Goal: Task Accomplishment & Management: Manage account settings

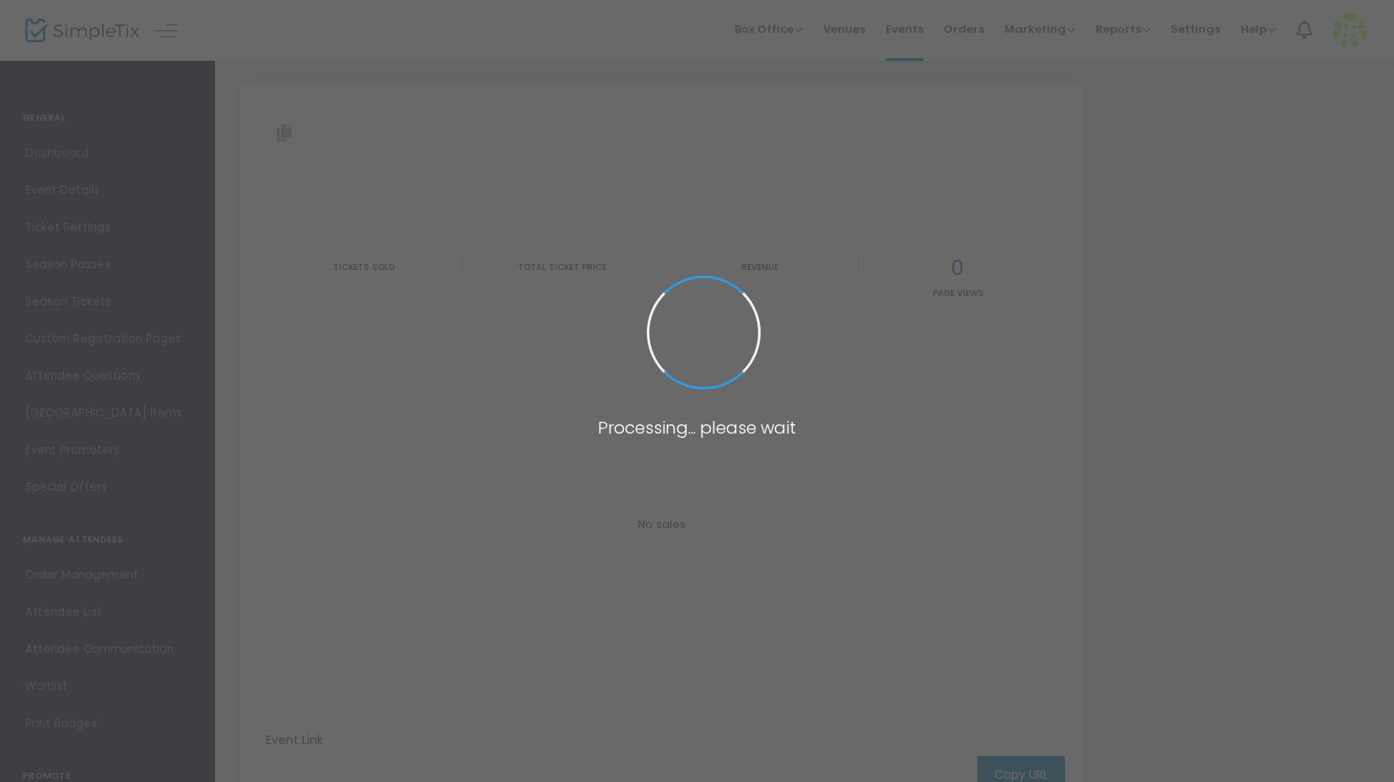
type input "[URL][DOMAIN_NAME]"
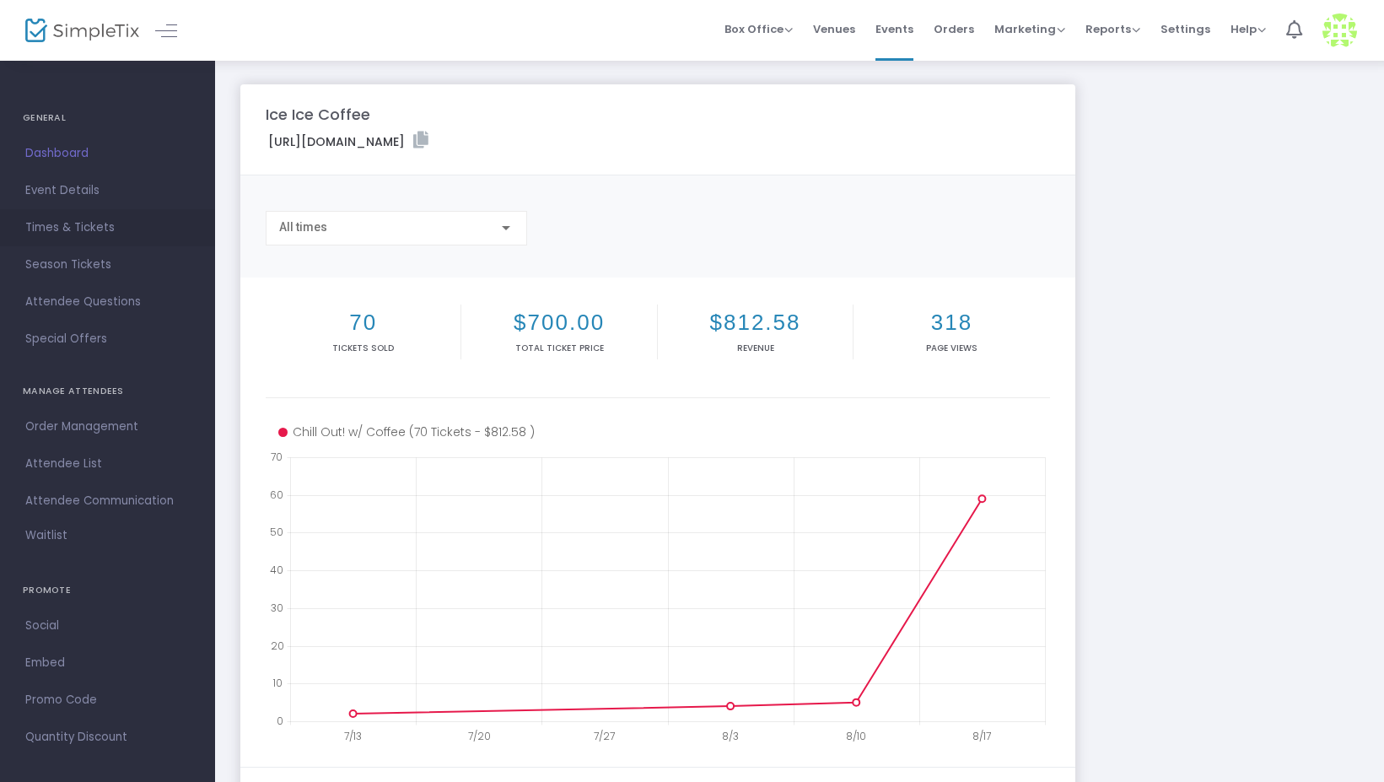
click at [106, 231] on span "Times & Tickets" at bounding box center [107, 228] width 164 height 22
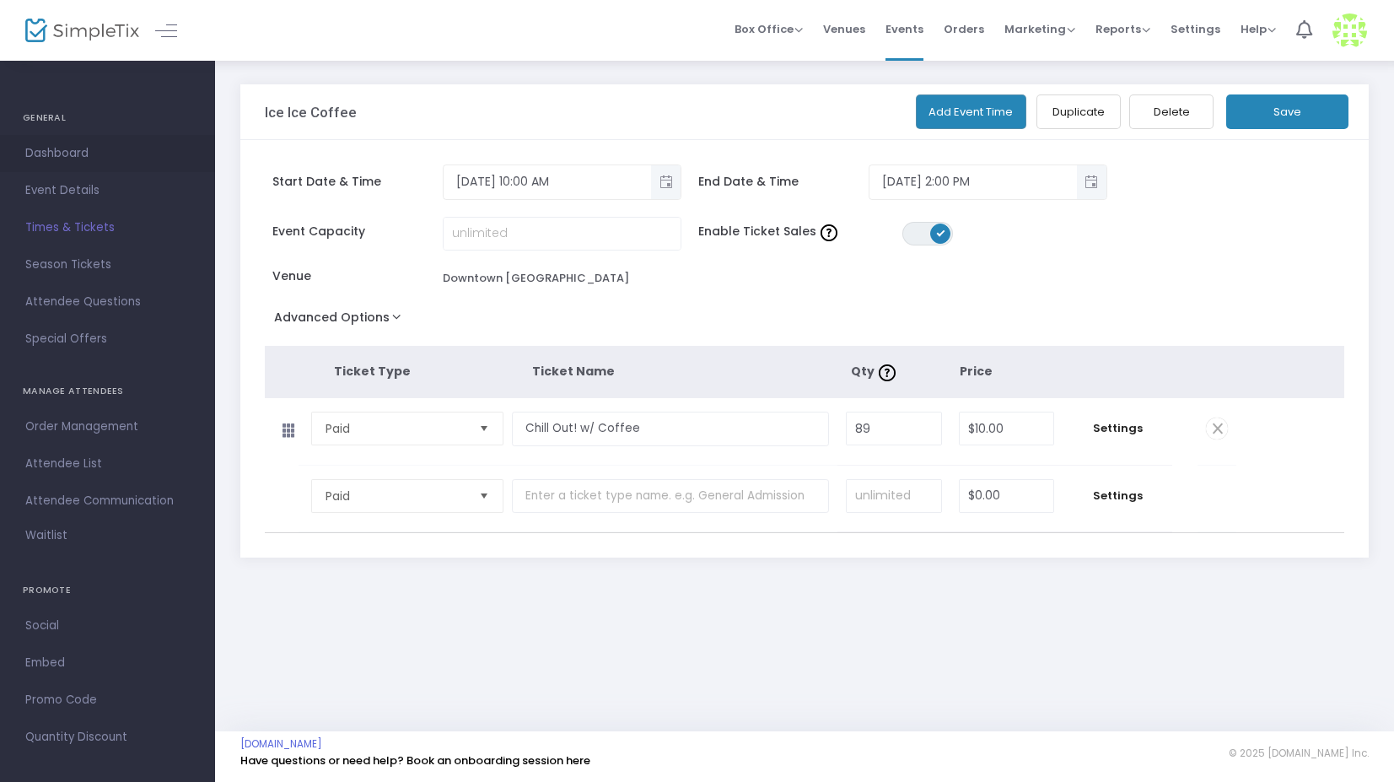
click at [71, 161] on span "Dashboard" at bounding box center [107, 154] width 164 height 22
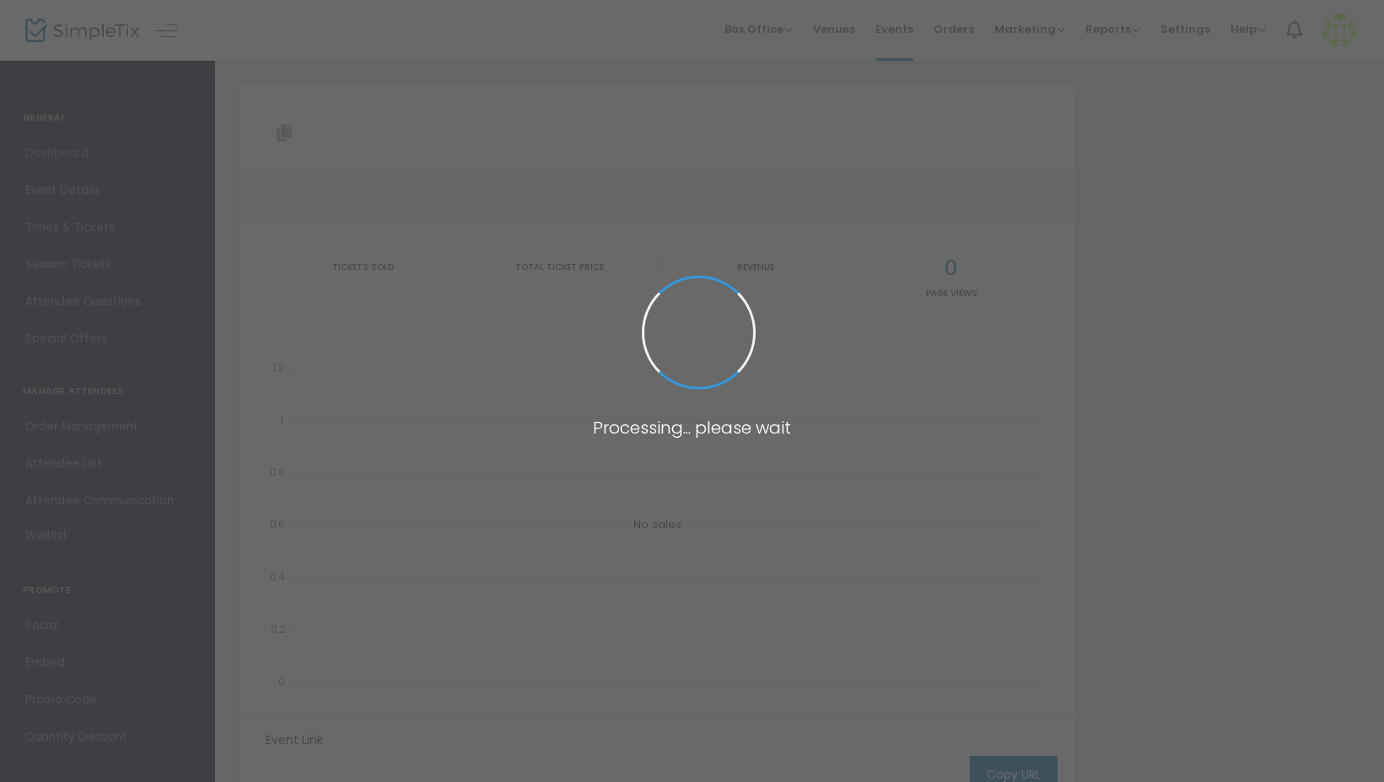
type input "[URL][DOMAIN_NAME]"
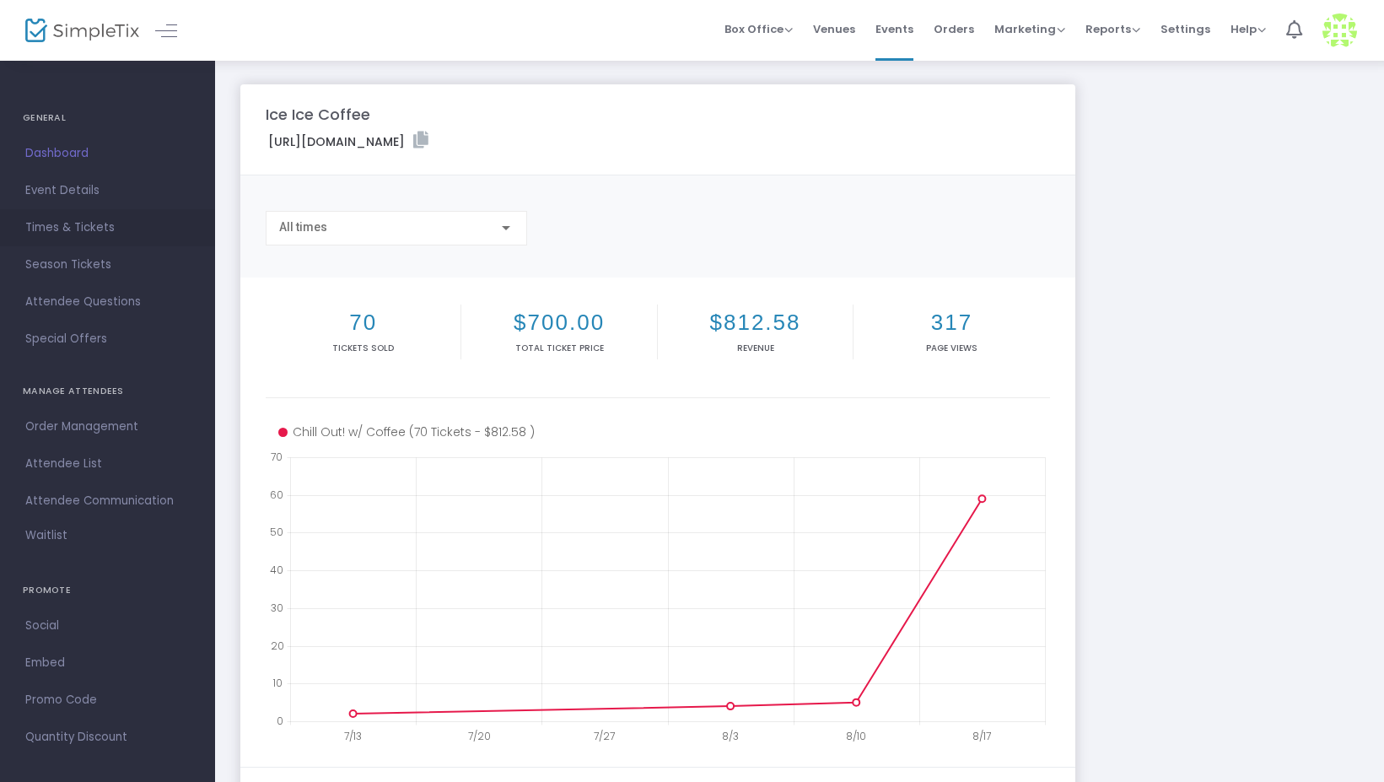
click at [74, 230] on span "Times & Tickets" at bounding box center [107, 228] width 164 height 22
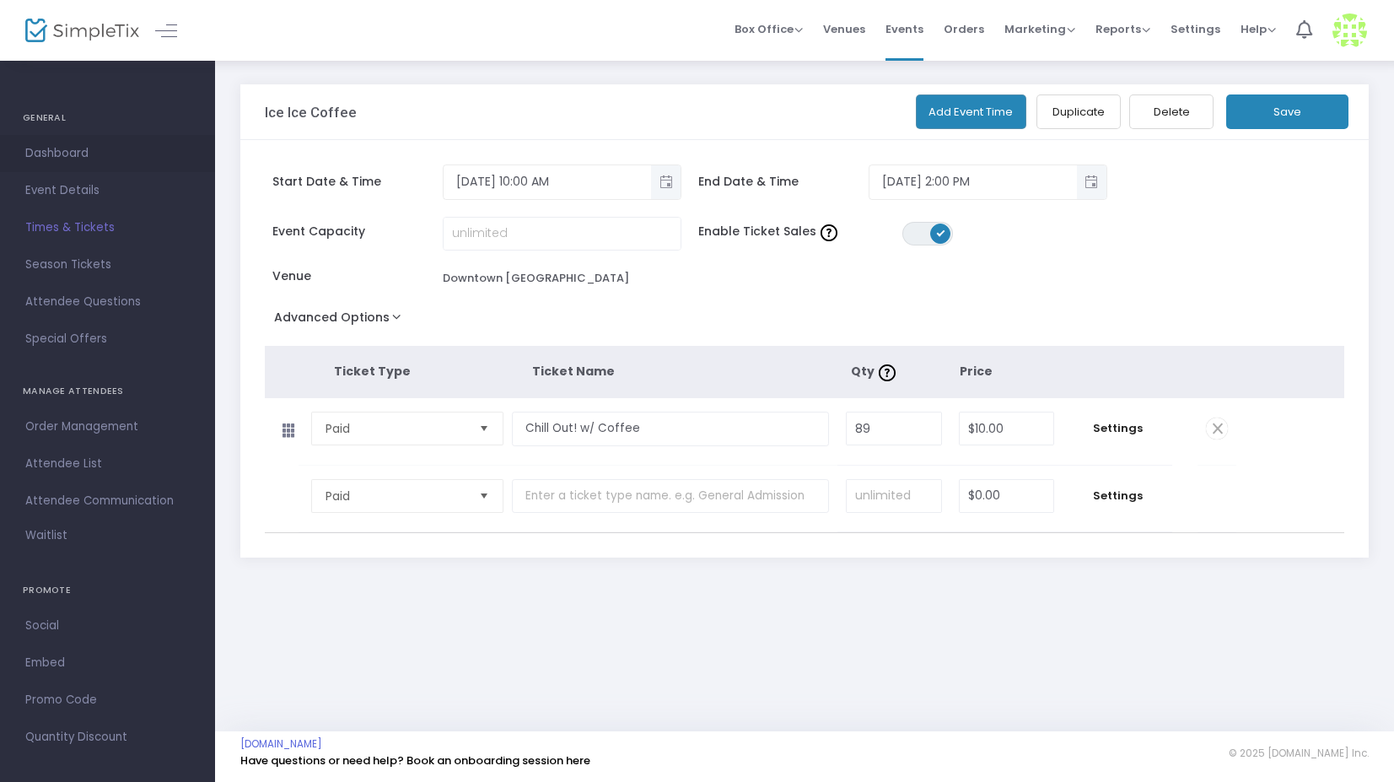
click at [59, 153] on span "Dashboard" at bounding box center [107, 154] width 164 height 22
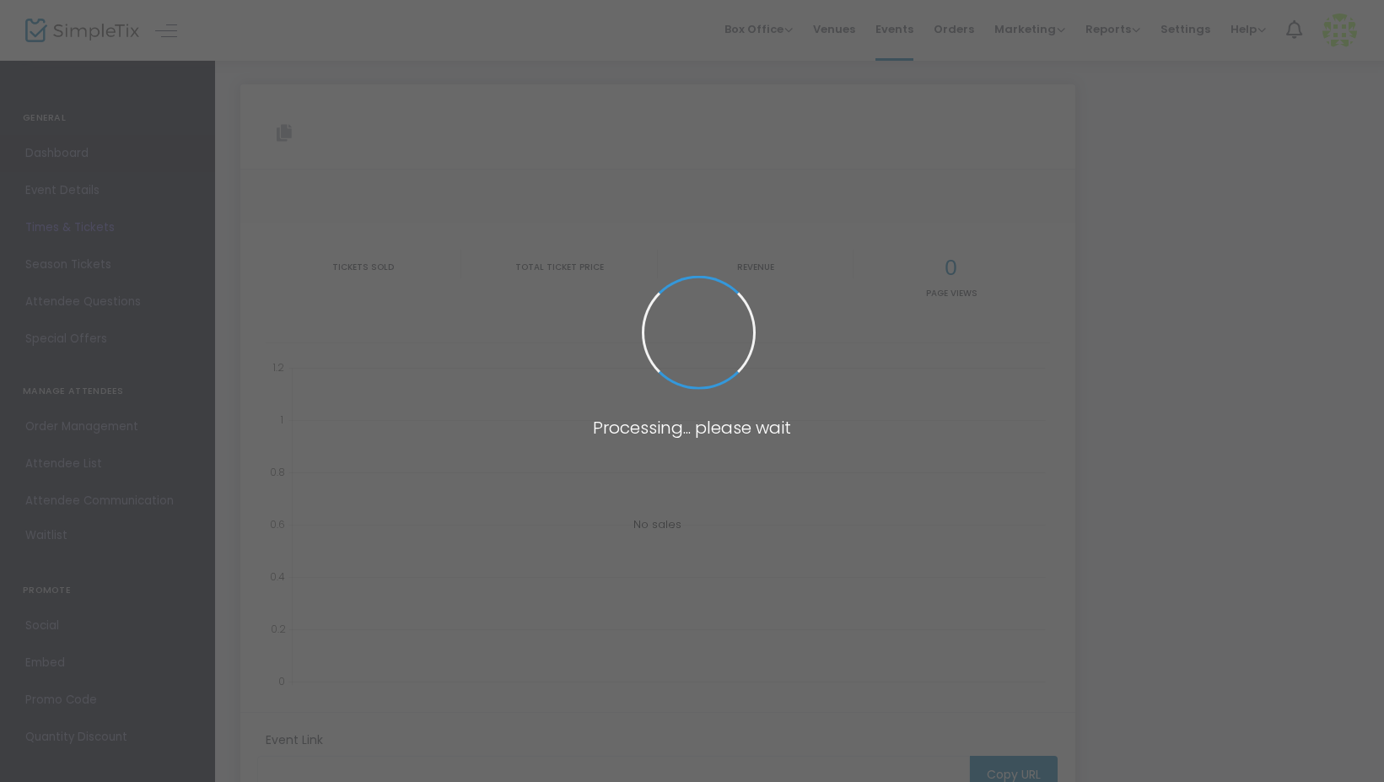
type input "[URL][DOMAIN_NAME]"
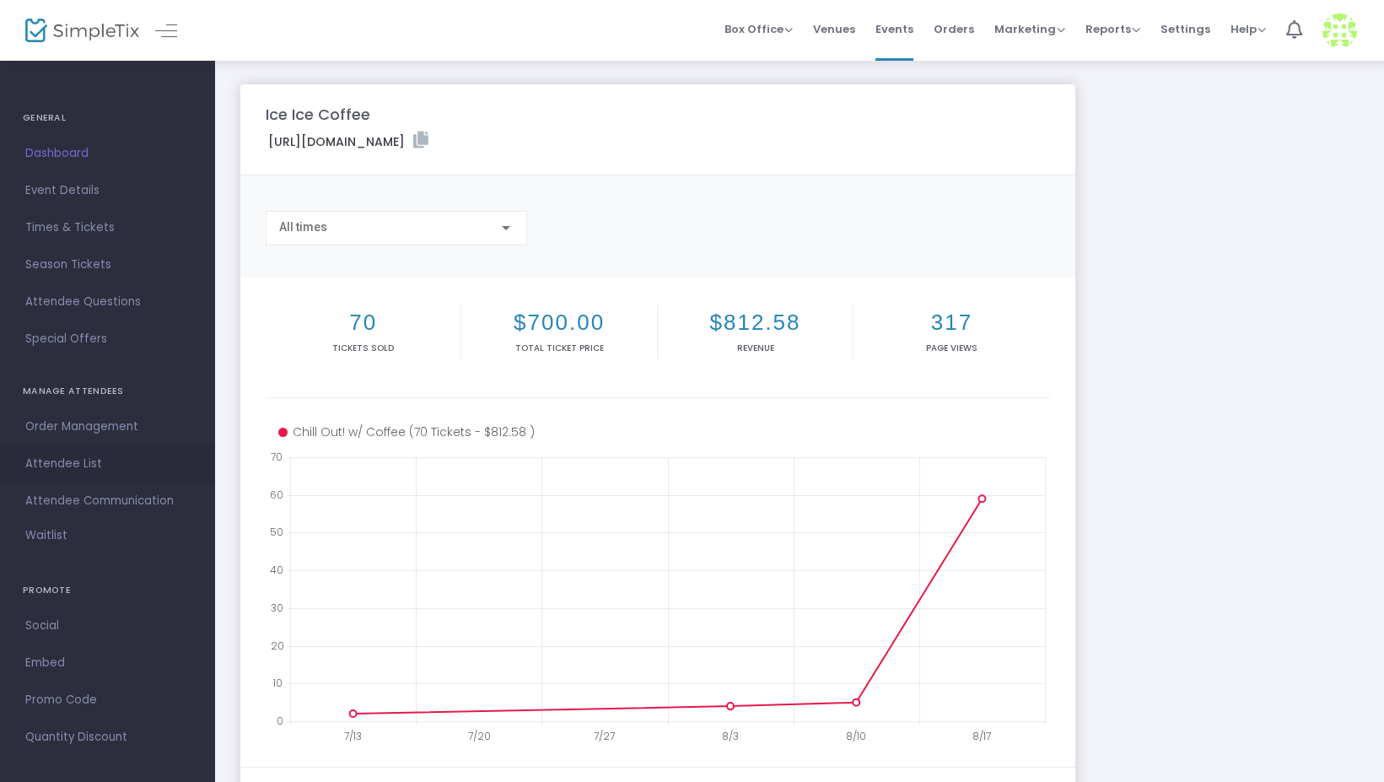
click at [67, 466] on span "Attendee List" at bounding box center [107, 464] width 164 height 22
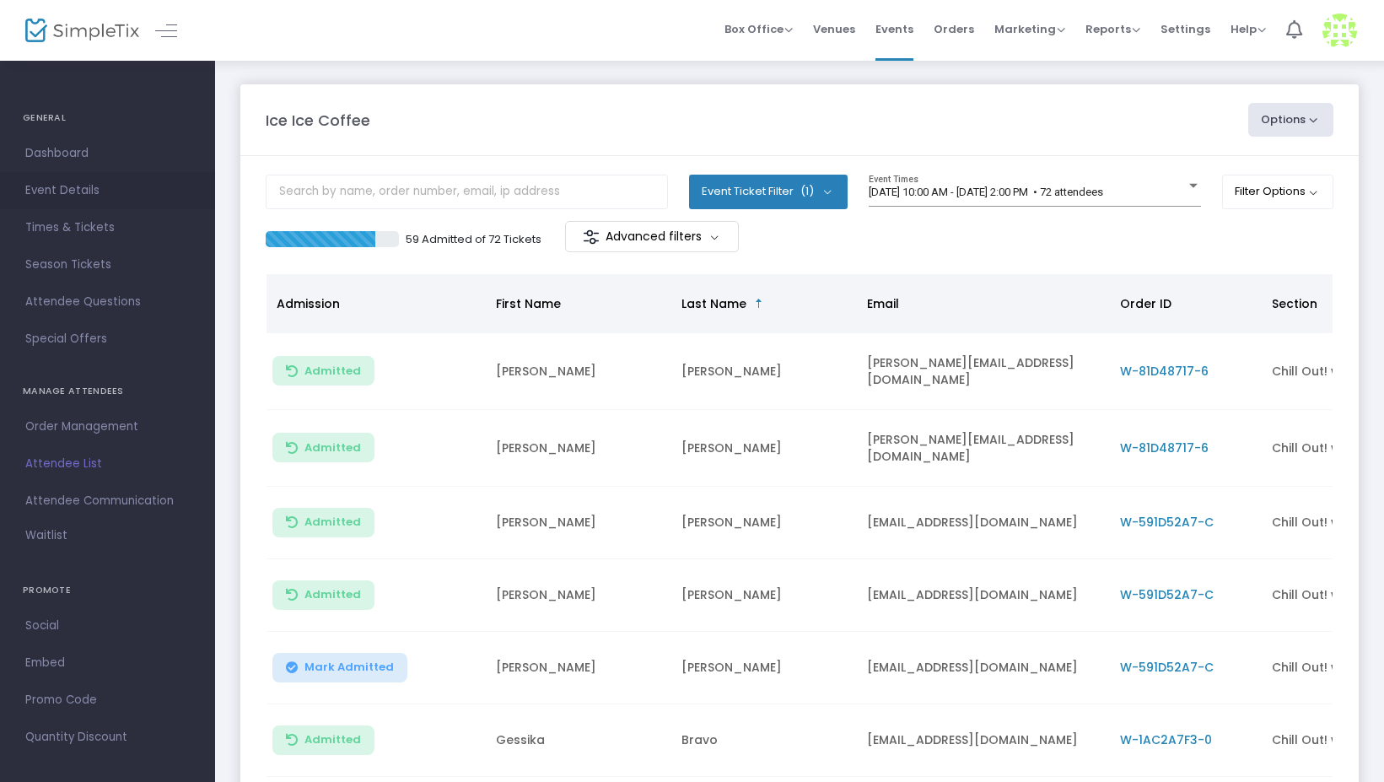
click at [73, 186] on span "Event Details" at bounding box center [107, 191] width 164 height 22
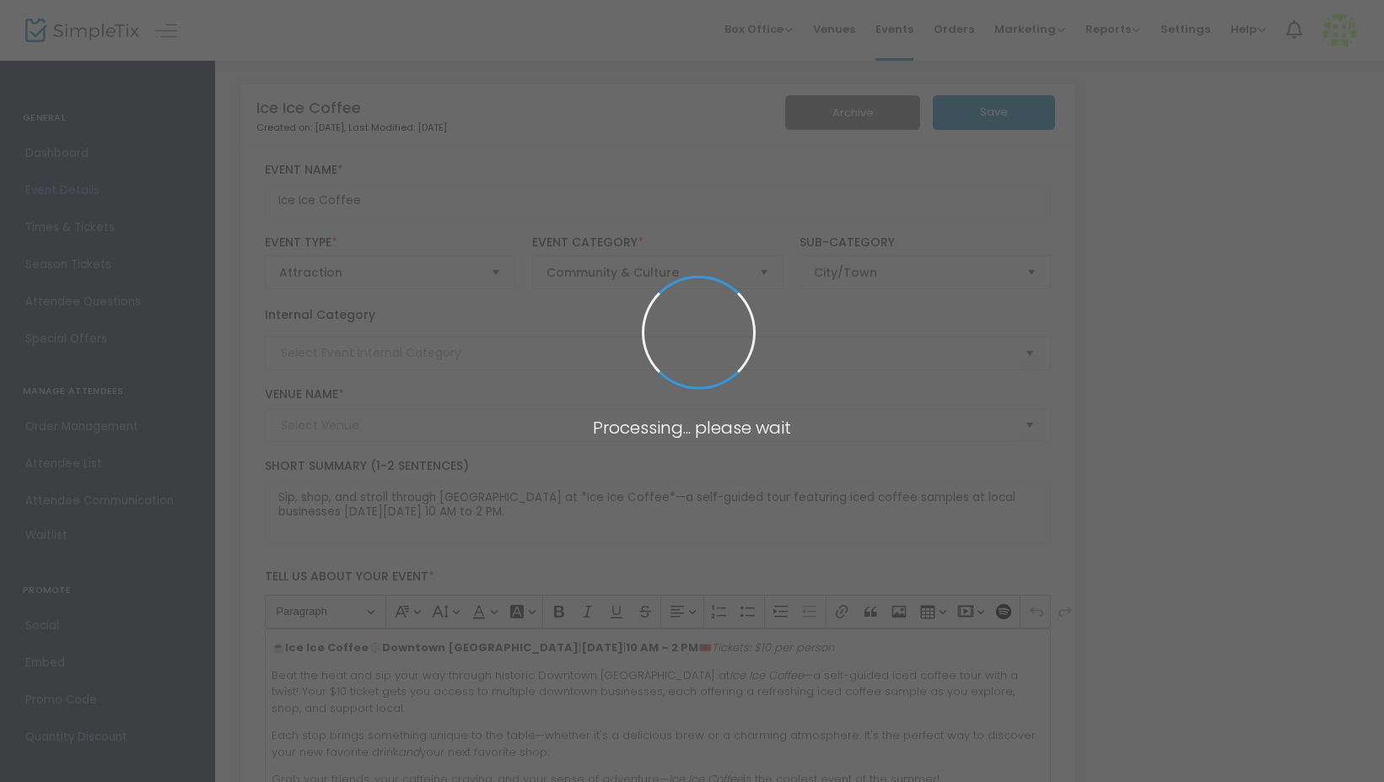
type input "Downtown [GEOGRAPHIC_DATA]"
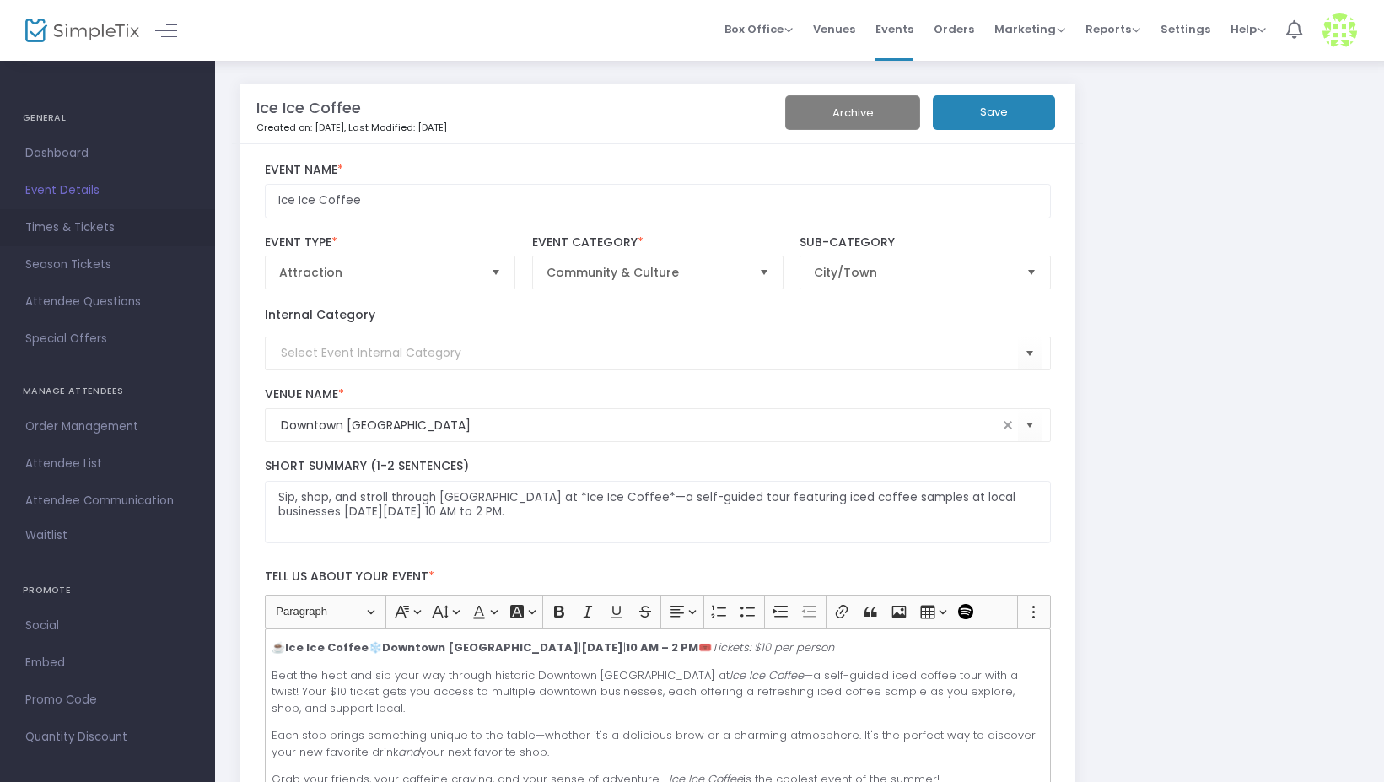
click at [73, 227] on span "Times & Tickets" at bounding box center [107, 228] width 164 height 22
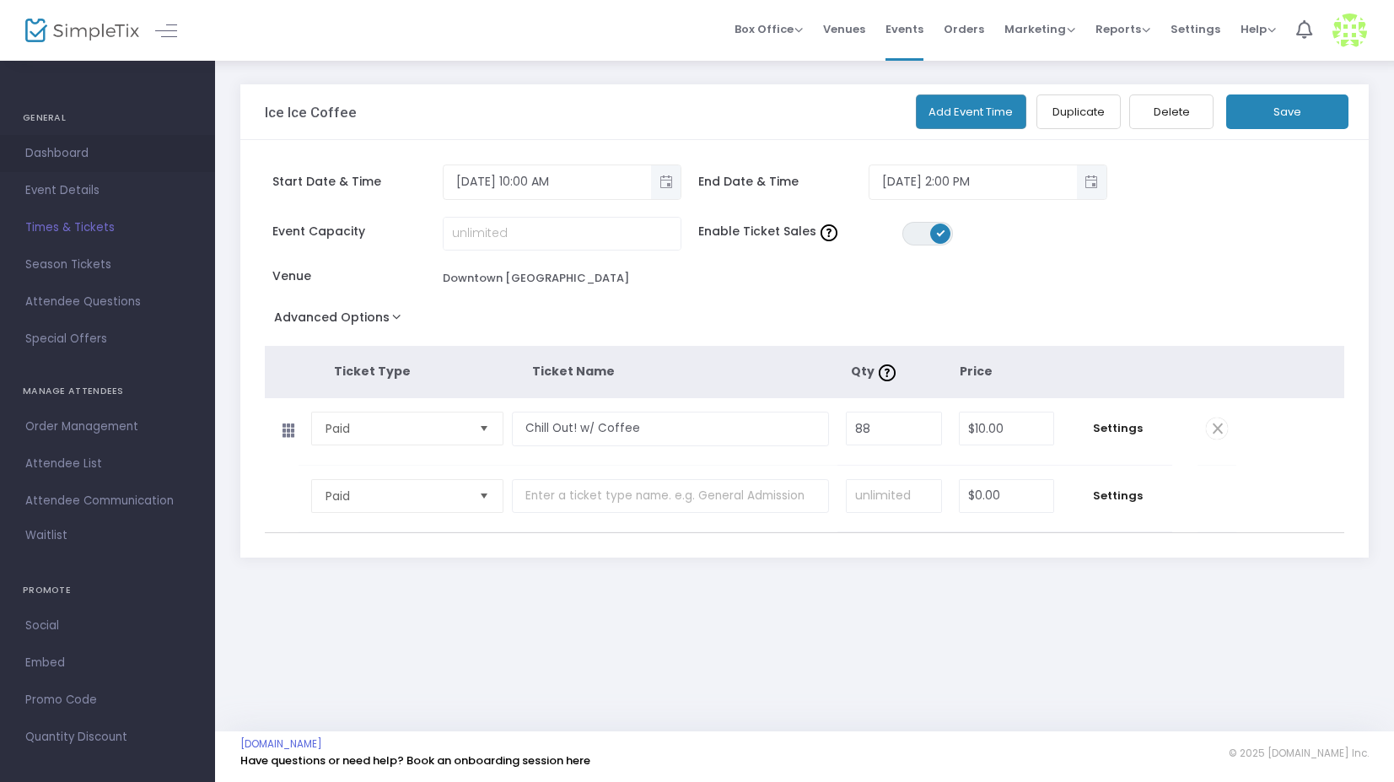
click at [62, 155] on span "Dashboard" at bounding box center [107, 154] width 164 height 22
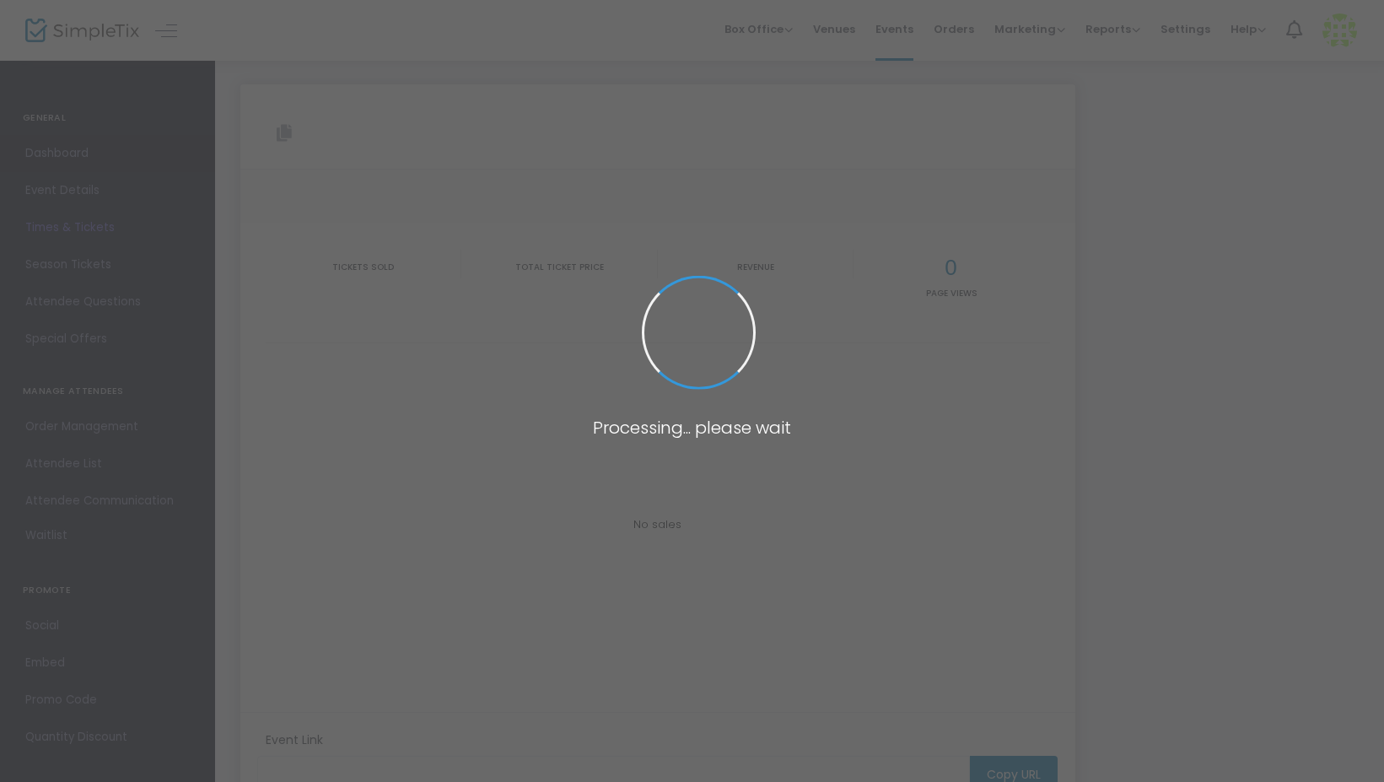
type input "[URL][DOMAIN_NAME]"
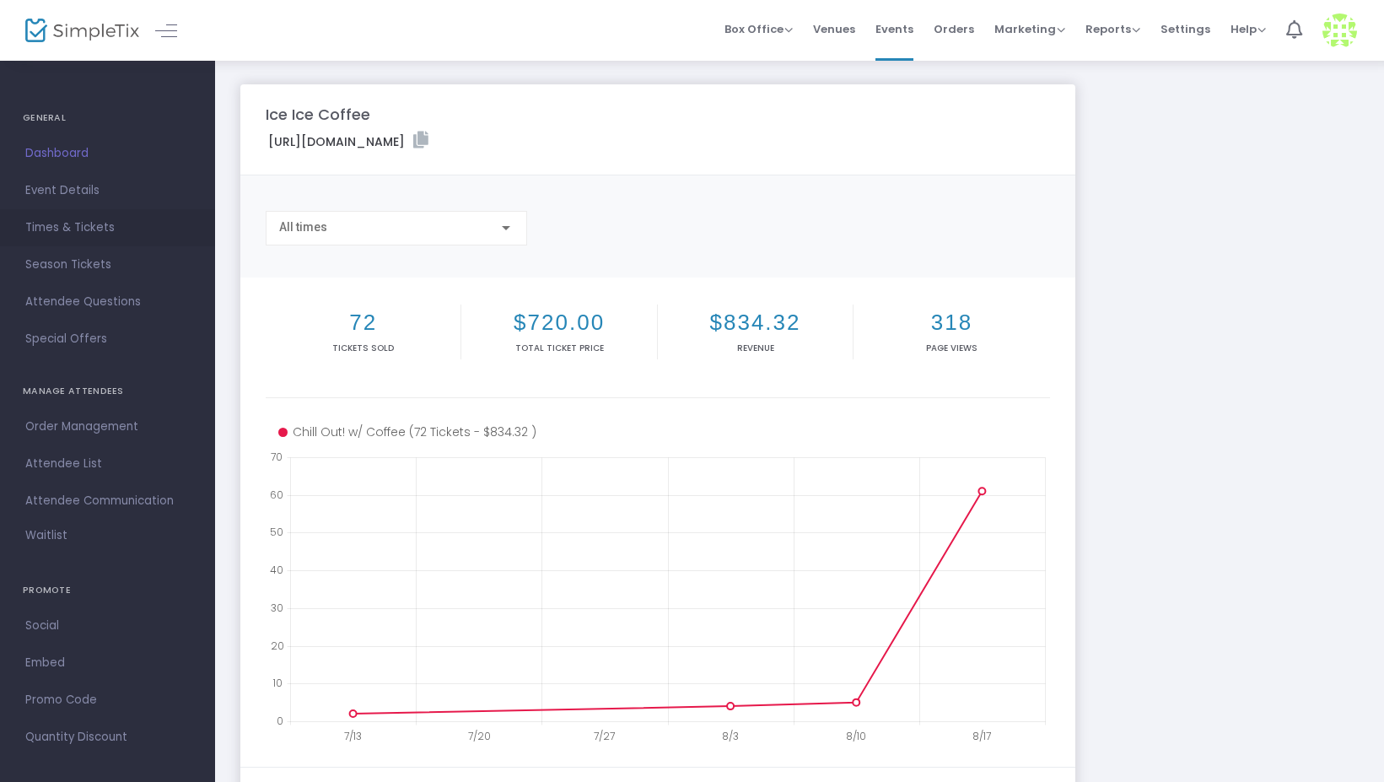
click at [78, 227] on span "Times & Tickets" at bounding box center [107, 228] width 164 height 22
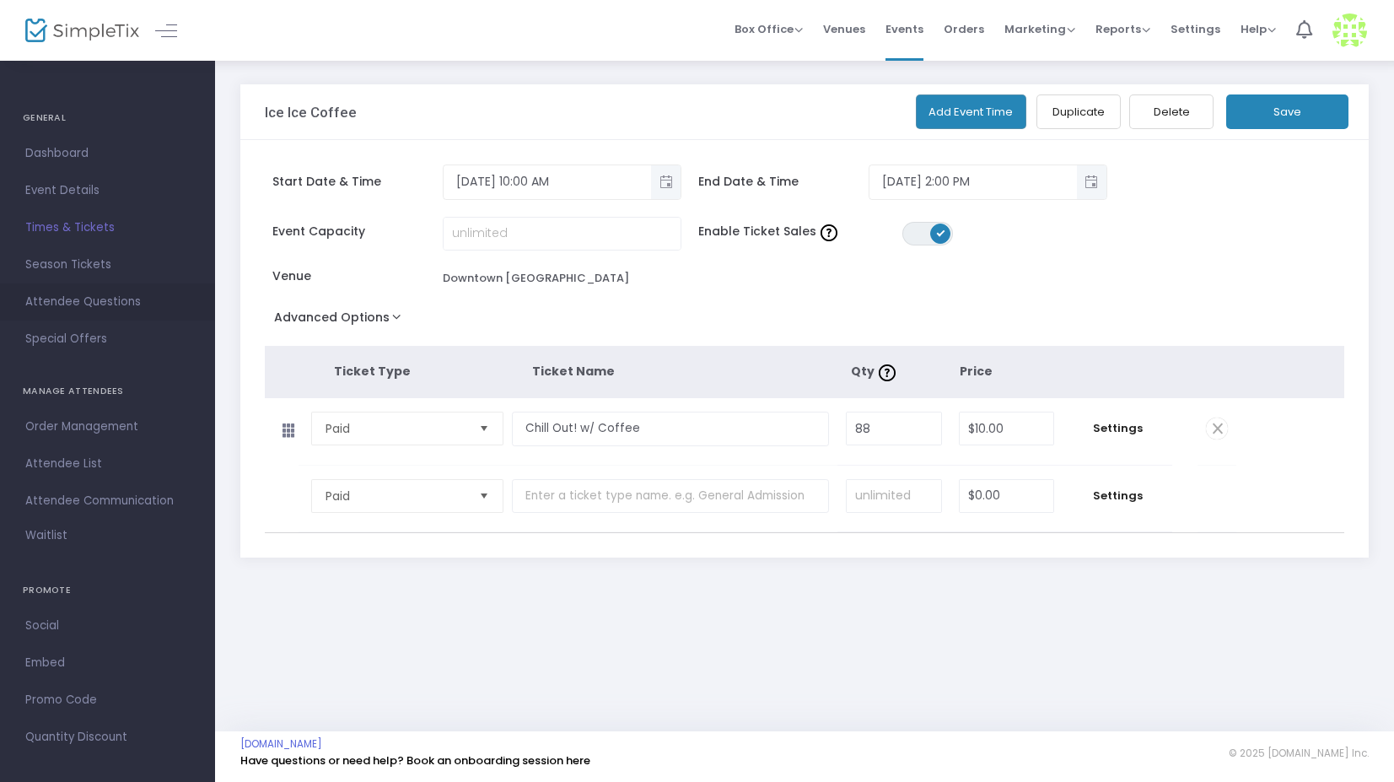
click at [89, 298] on span "Attendee Questions" at bounding box center [107, 302] width 164 height 22
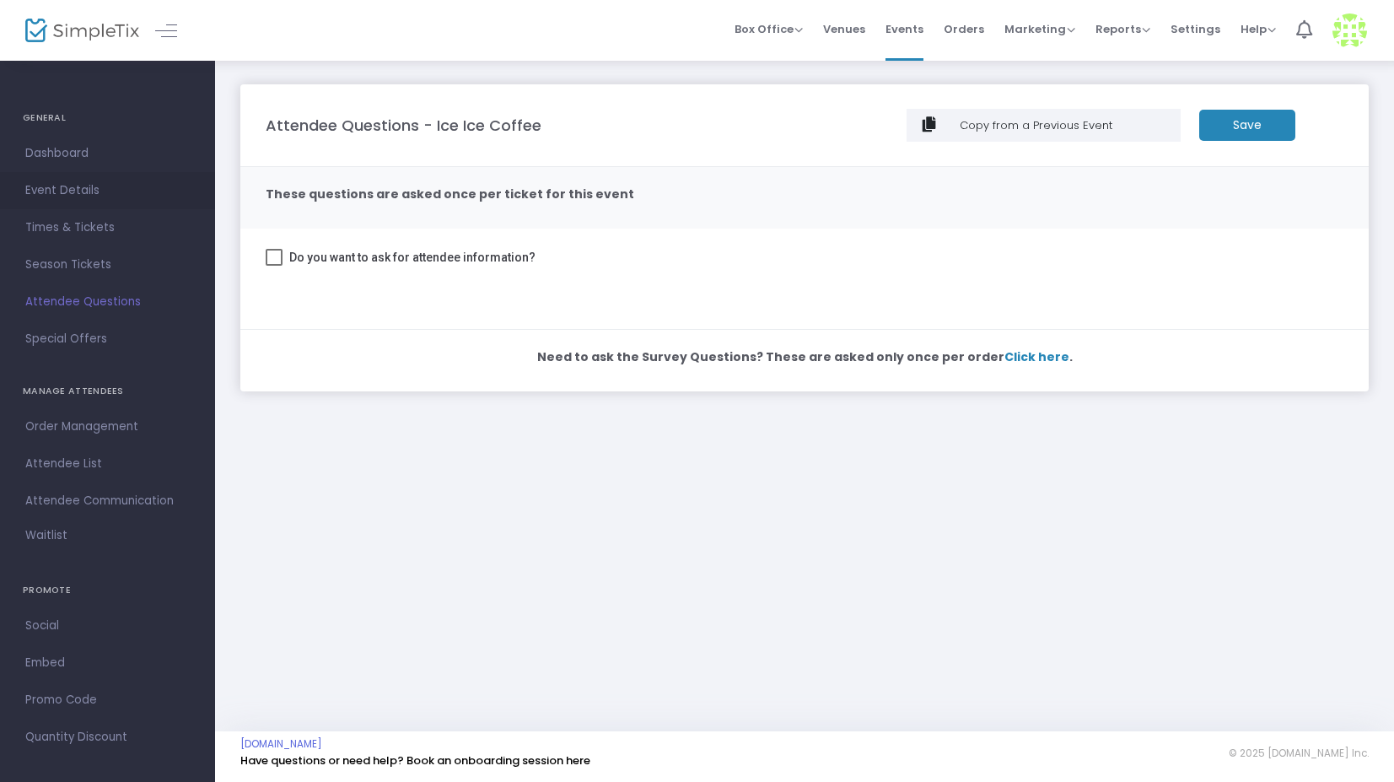
click at [74, 195] on span "Event Details" at bounding box center [107, 191] width 164 height 22
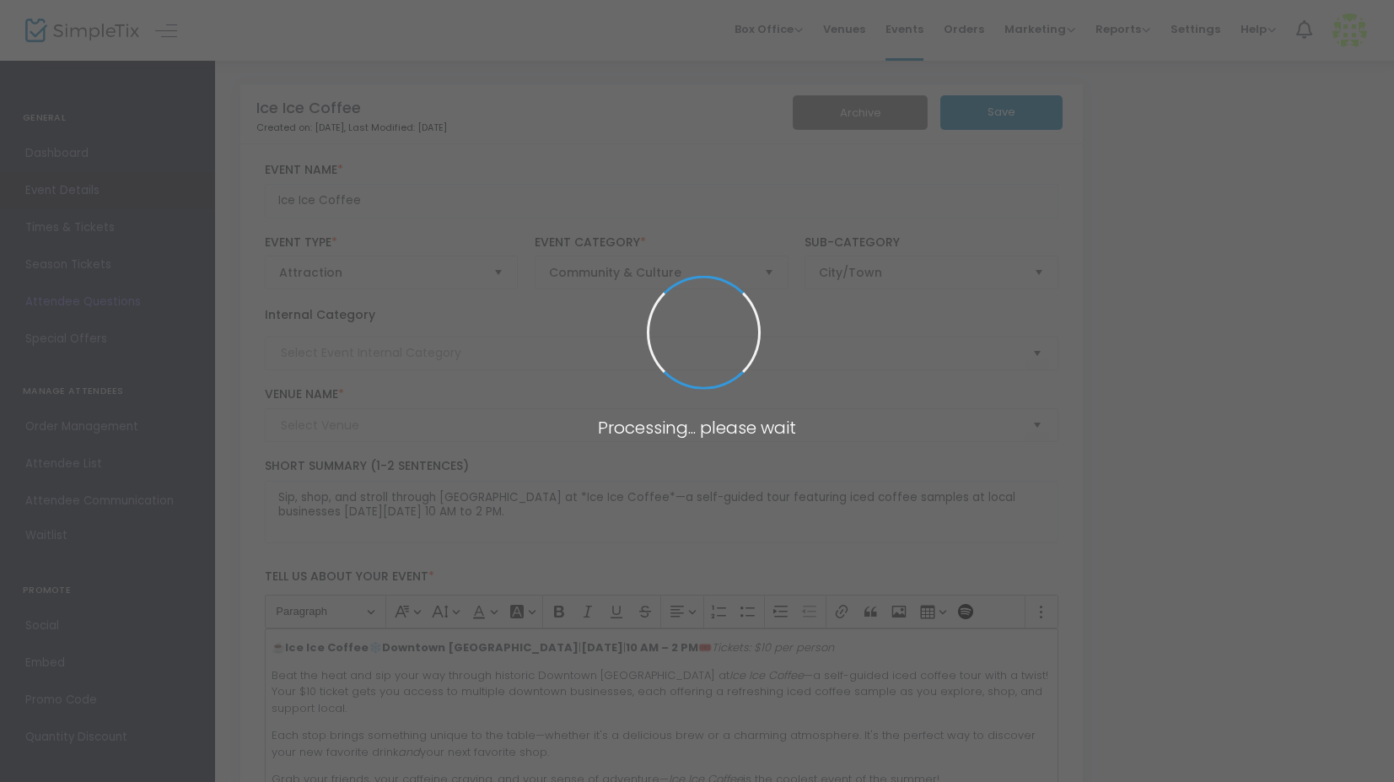
type input "Downtown [GEOGRAPHIC_DATA]"
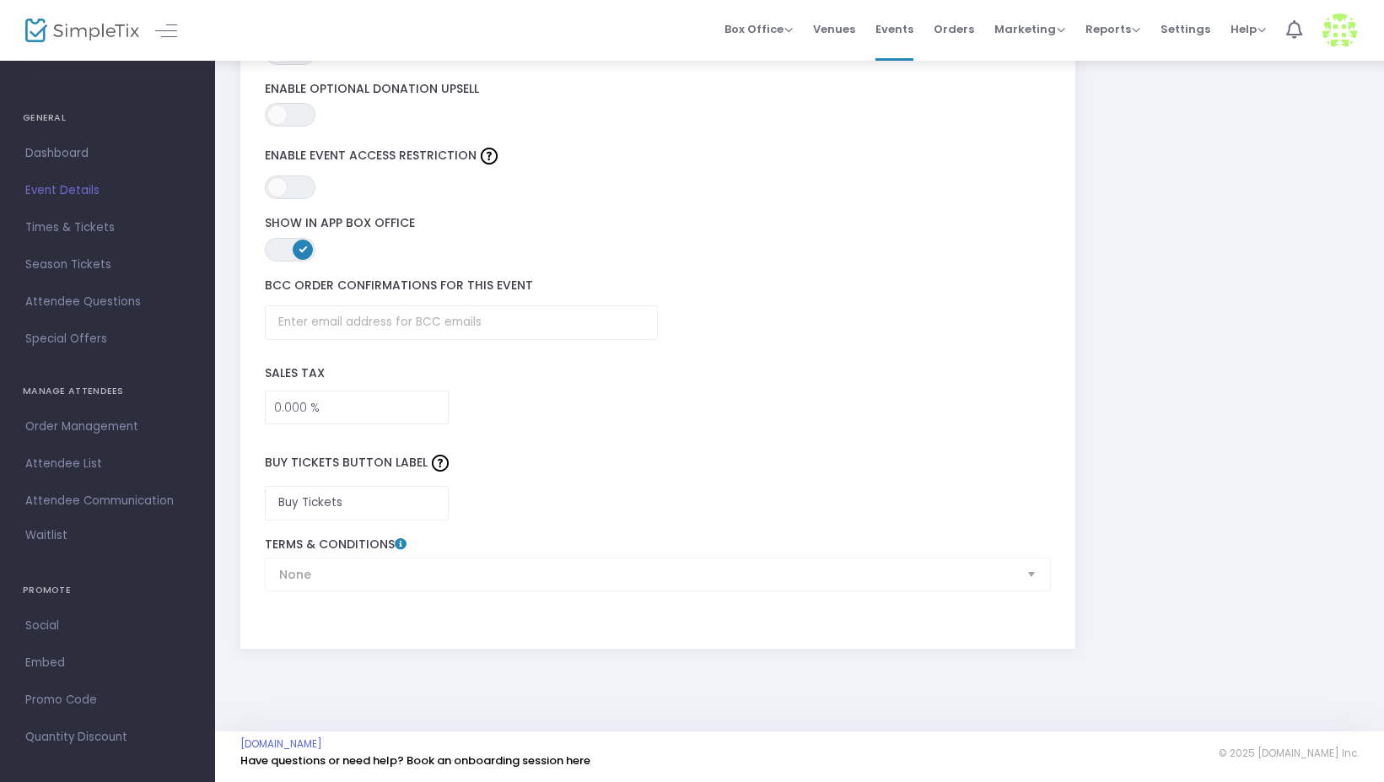
scroll to position [2469, 0]
click at [78, 153] on span "Dashboard" at bounding box center [107, 154] width 164 height 22
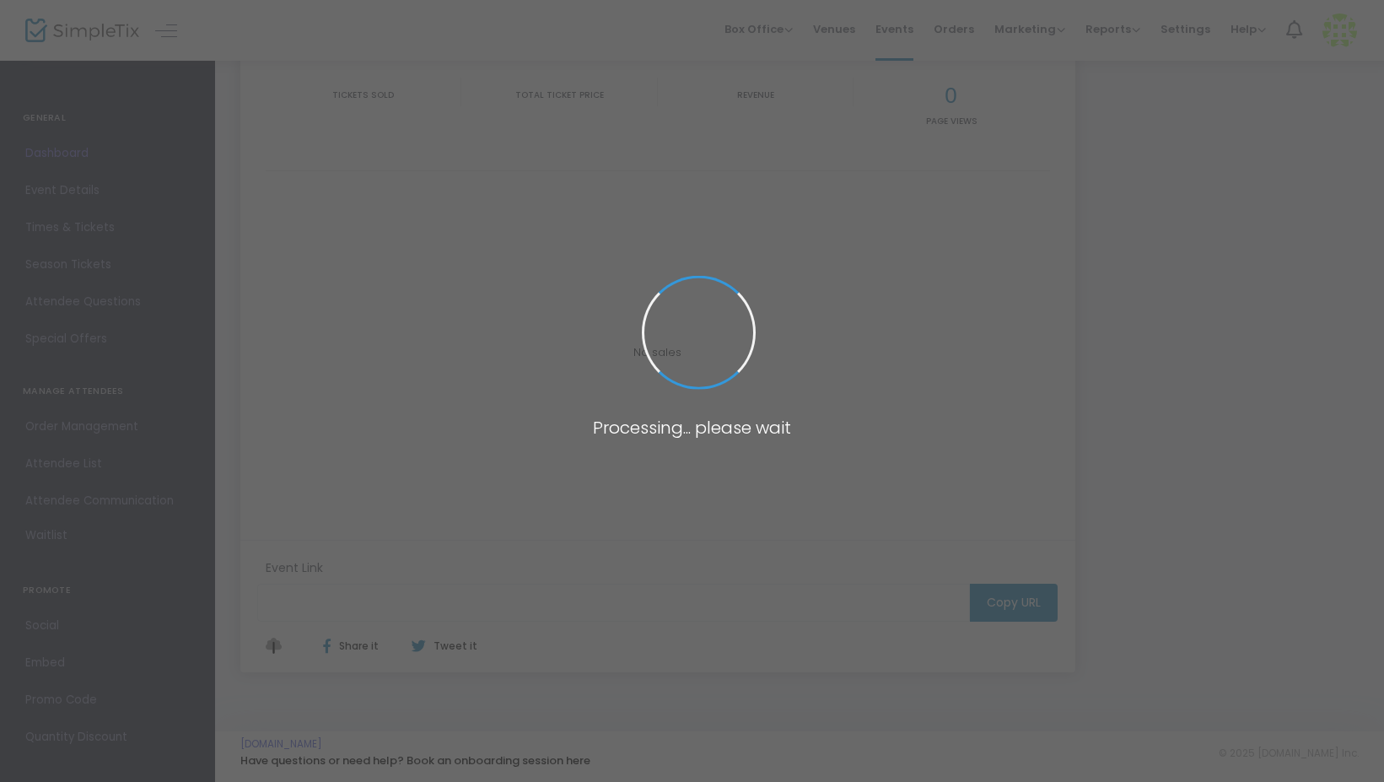
scroll to position [170, 0]
type input "https://www.simpletix.com/e/ice-ice-coffee-tickets-219912"
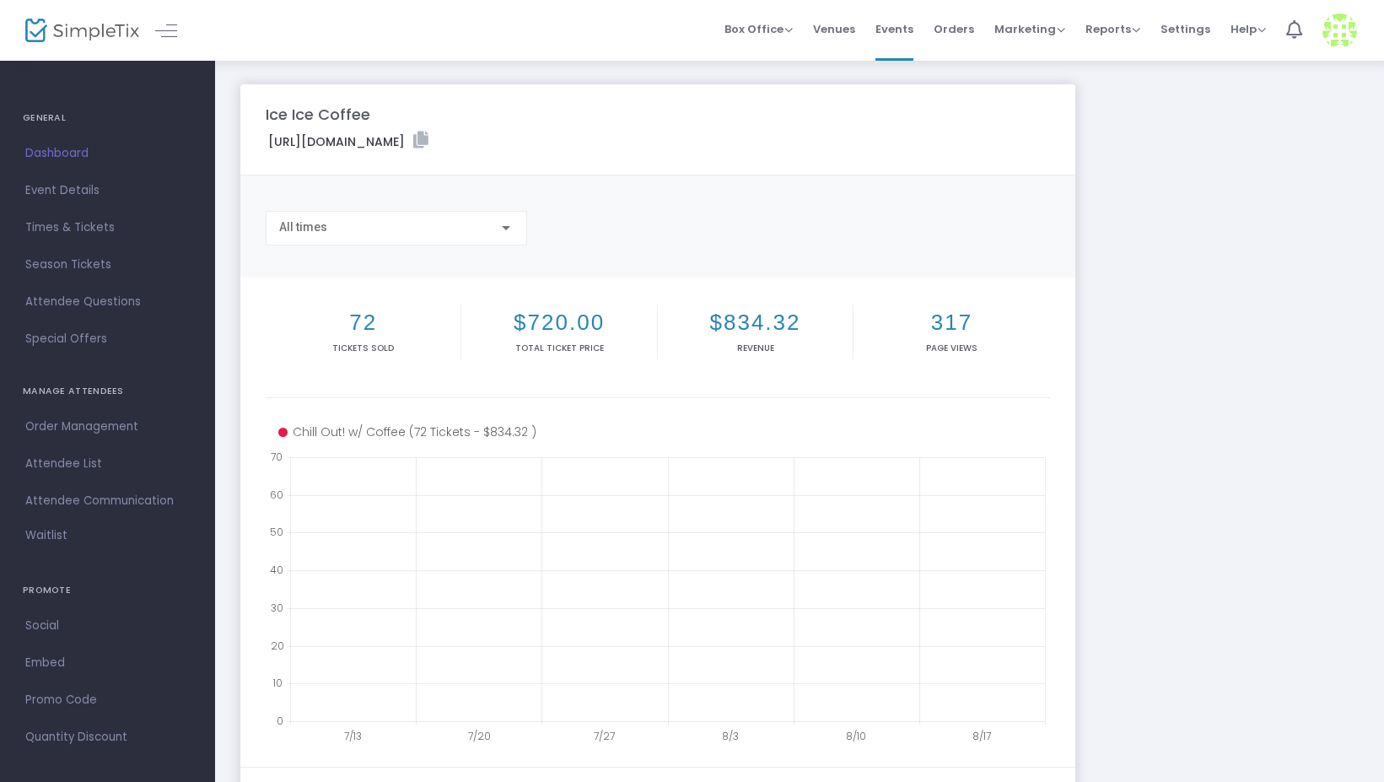
scroll to position [0, 0]
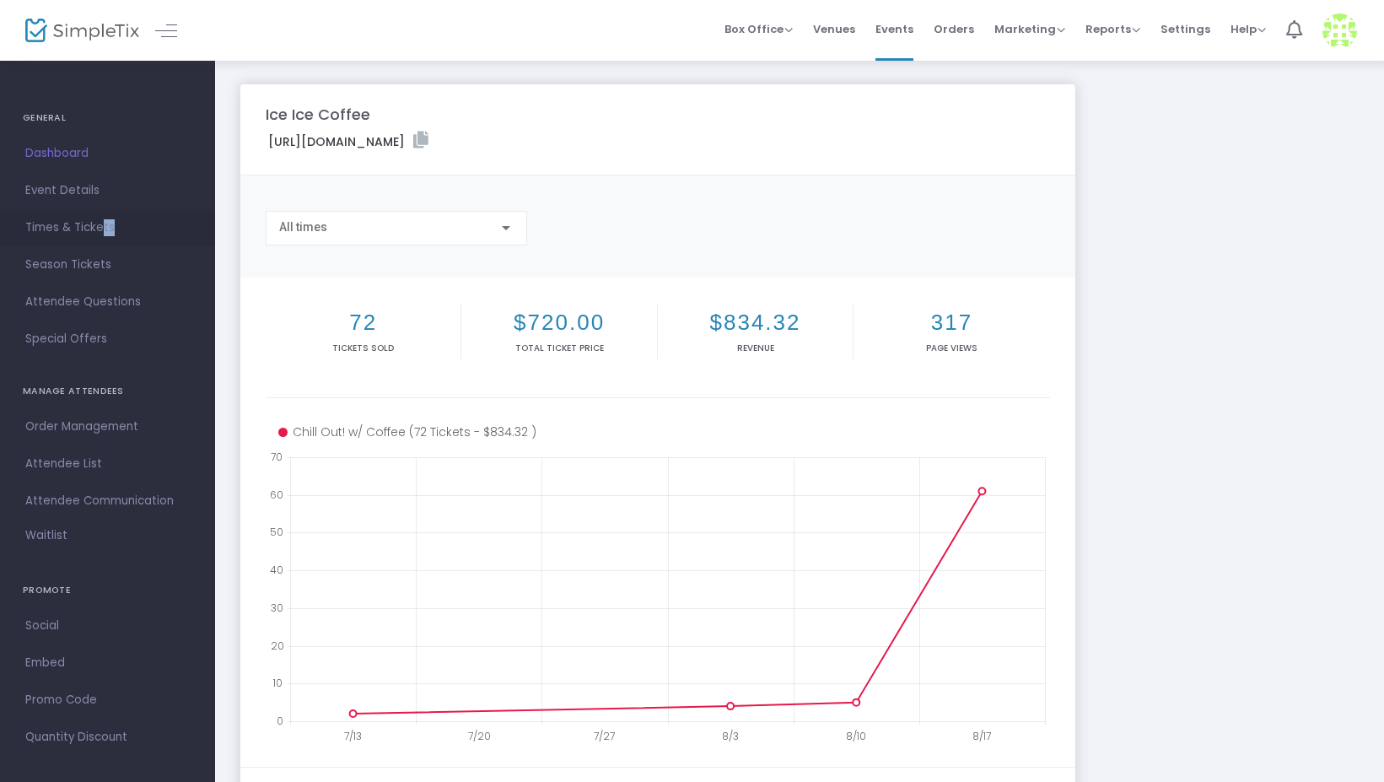
drag, startPoint x: 100, startPoint y: 223, endPoint x: 123, endPoint y: 223, distance: 23.6
click at [123, 223] on span "Times & Tickets" at bounding box center [107, 228] width 164 height 22
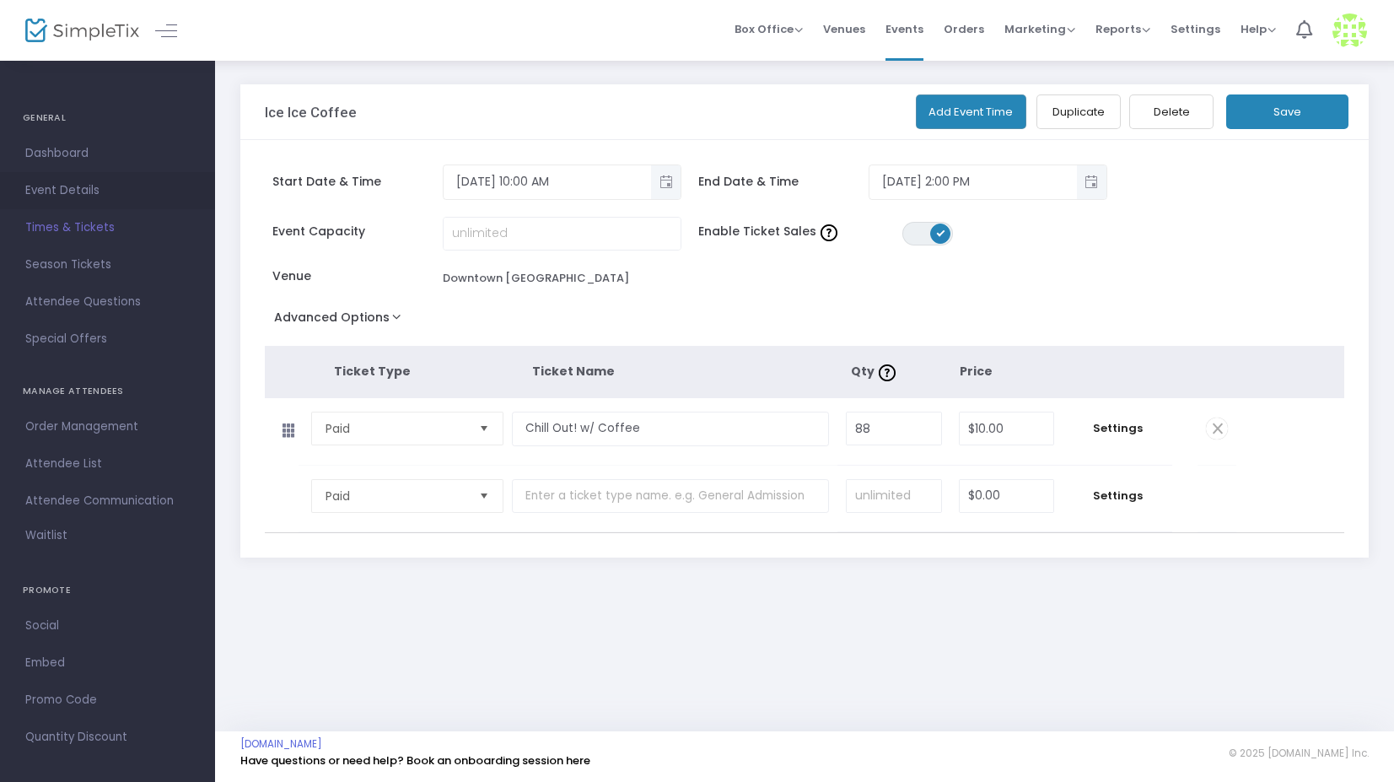
click at [71, 190] on span "Event Details" at bounding box center [107, 191] width 164 height 22
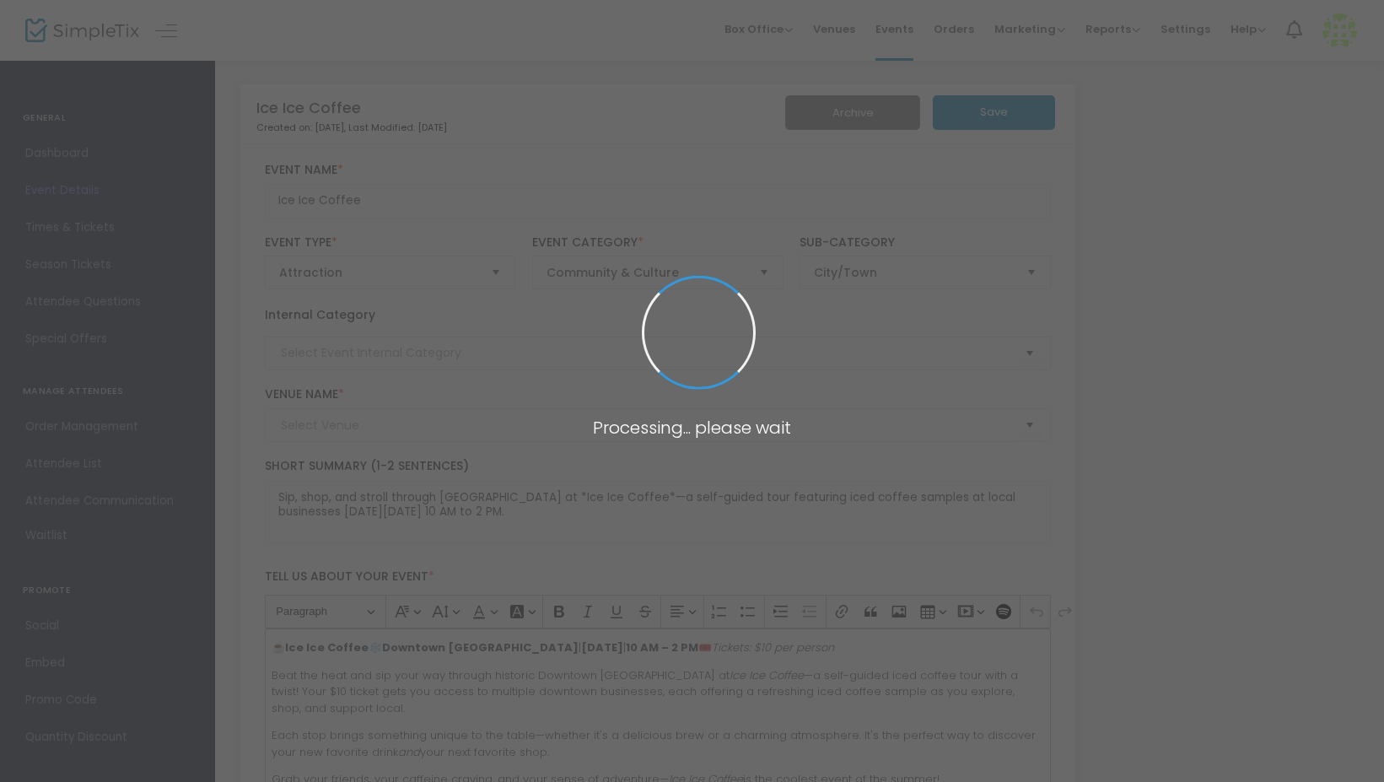
type input "Downtown [GEOGRAPHIC_DATA]"
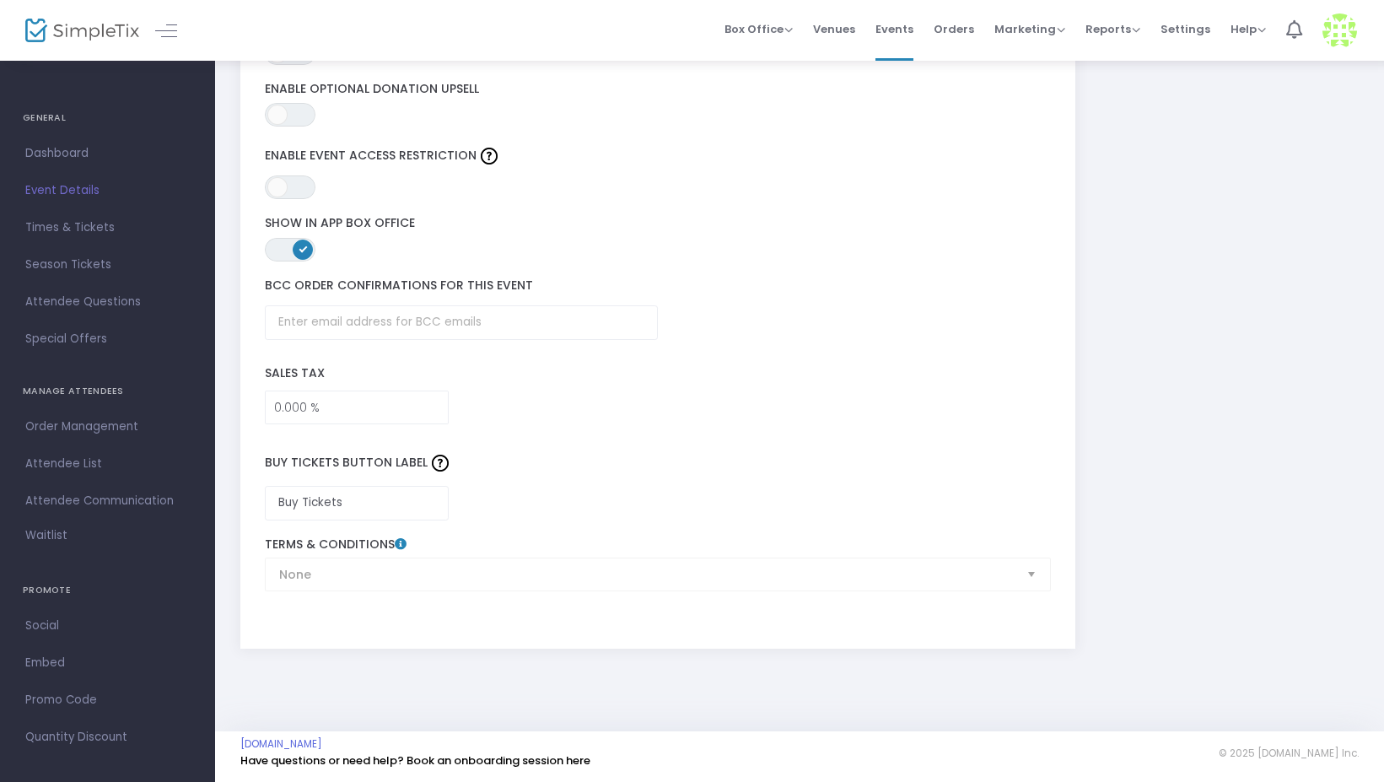
scroll to position [2469, 0]
click at [78, 458] on span "Attendee List" at bounding box center [107, 464] width 164 height 22
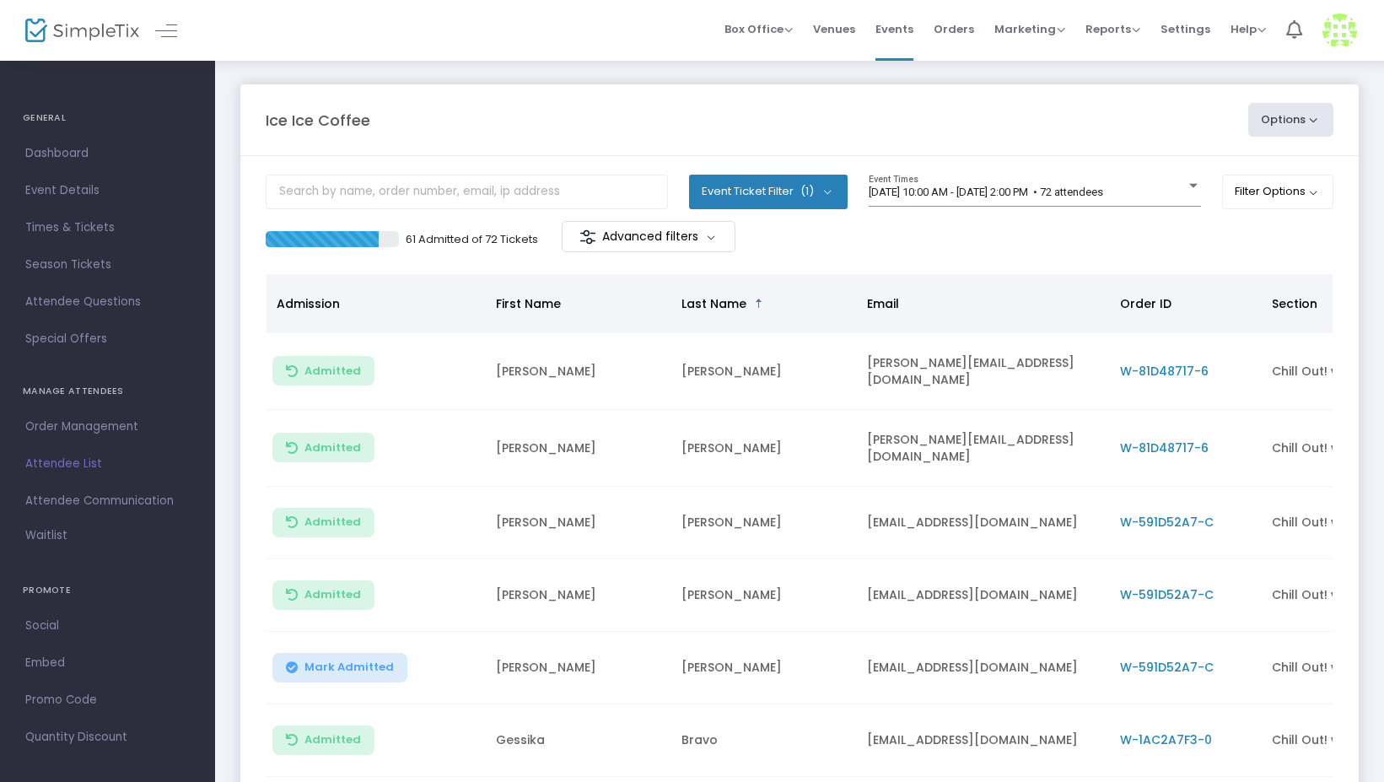
click at [1321, 116] on button "Options" at bounding box center [1291, 120] width 86 height 34
click at [1134, 128] on div "Ice Ice Coffee" at bounding box center [748, 120] width 983 height 23
click at [824, 188] on button "Event Ticket Filter (1)" at bounding box center [768, 192] width 159 height 34
click at [824, 142] on m-panel-header "Ice Ice Coffee Options Export List Print Name Tags Export to Mailchimp Scan Rep…" at bounding box center [799, 120] width 1118 height 72
click at [75, 156] on span "Dashboard" at bounding box center [107, 154] width 164 height 22
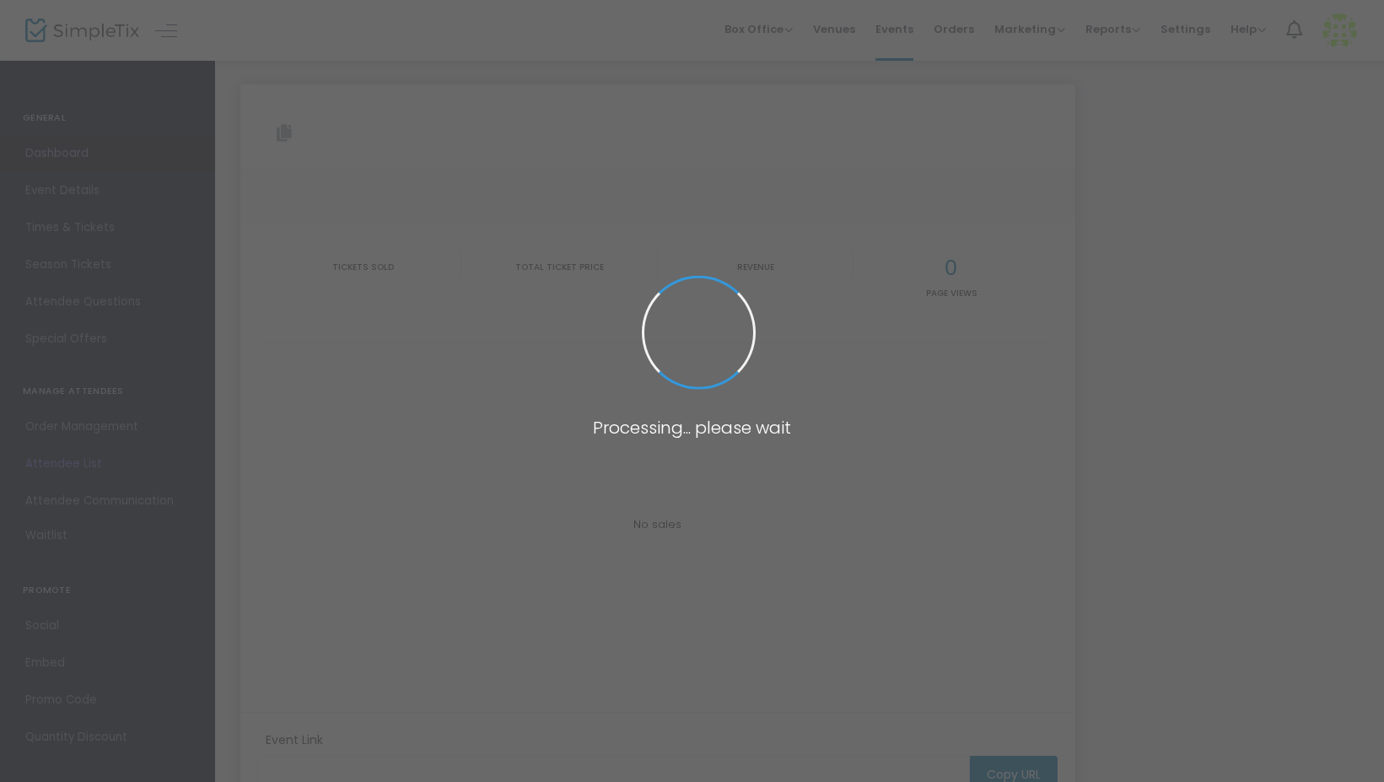
type input "https://www.simpletix.com/e/ice-ice-coffee-tickets-219912"
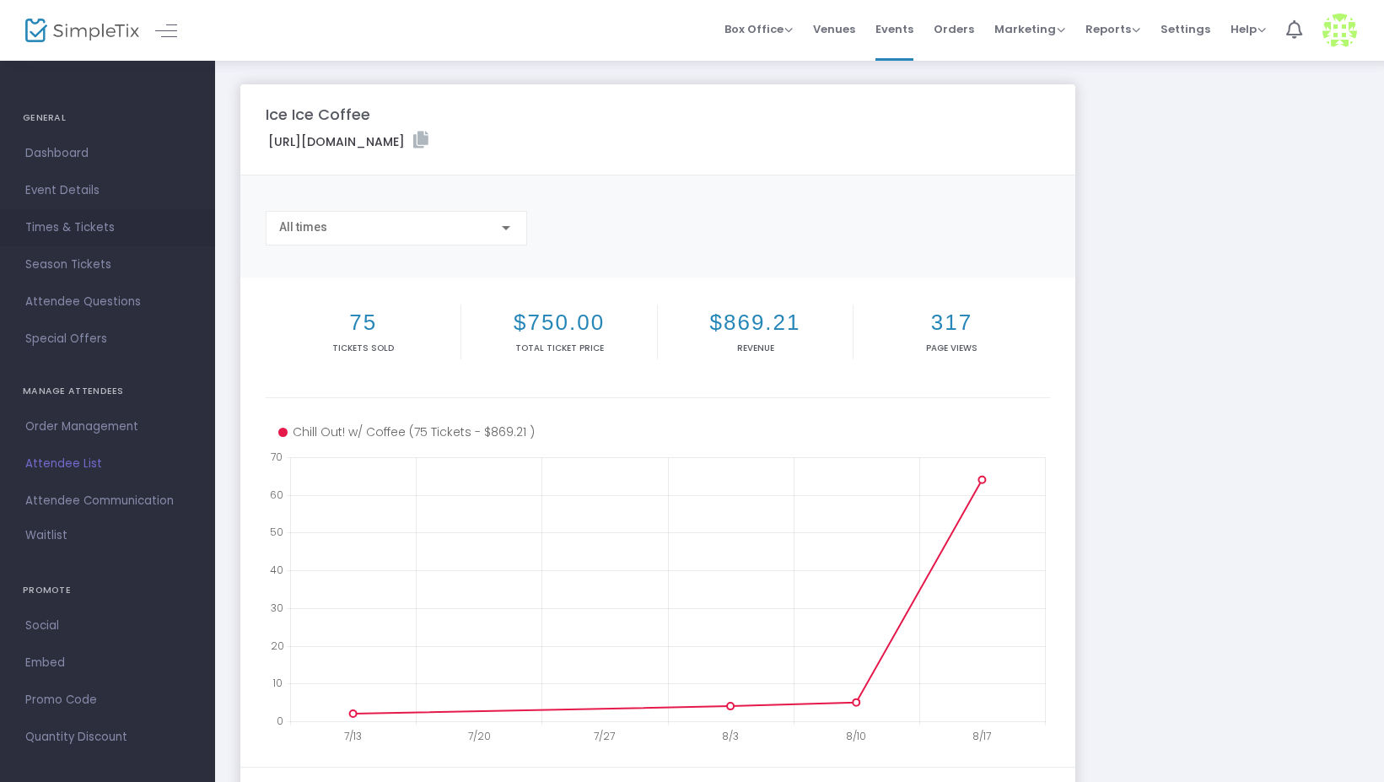
click at [77, 225] on span "Times & Tickets" at bounding box center [107, 228] width 164 height 22
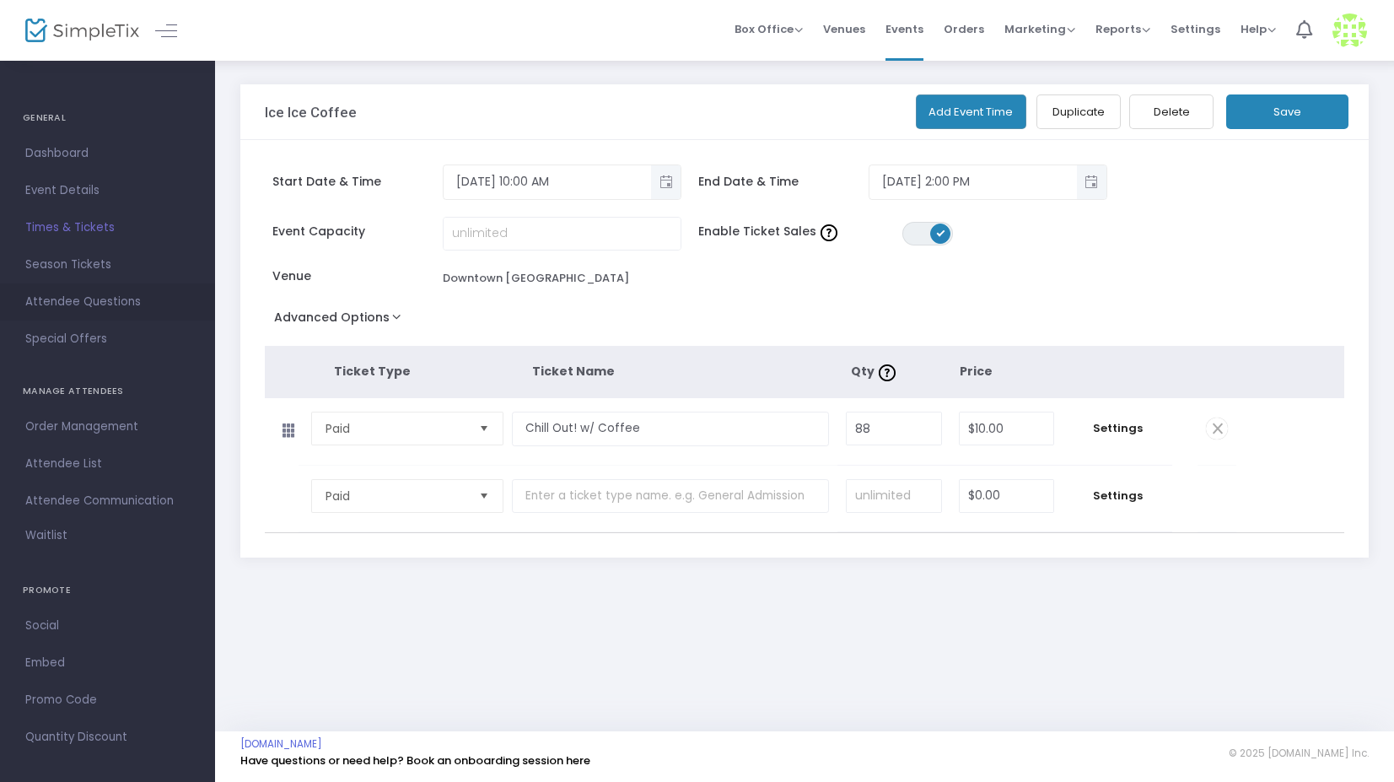
click at [88, 301] on span "Attendee Questions" at bounding box center [107, 302] width 164 height 22
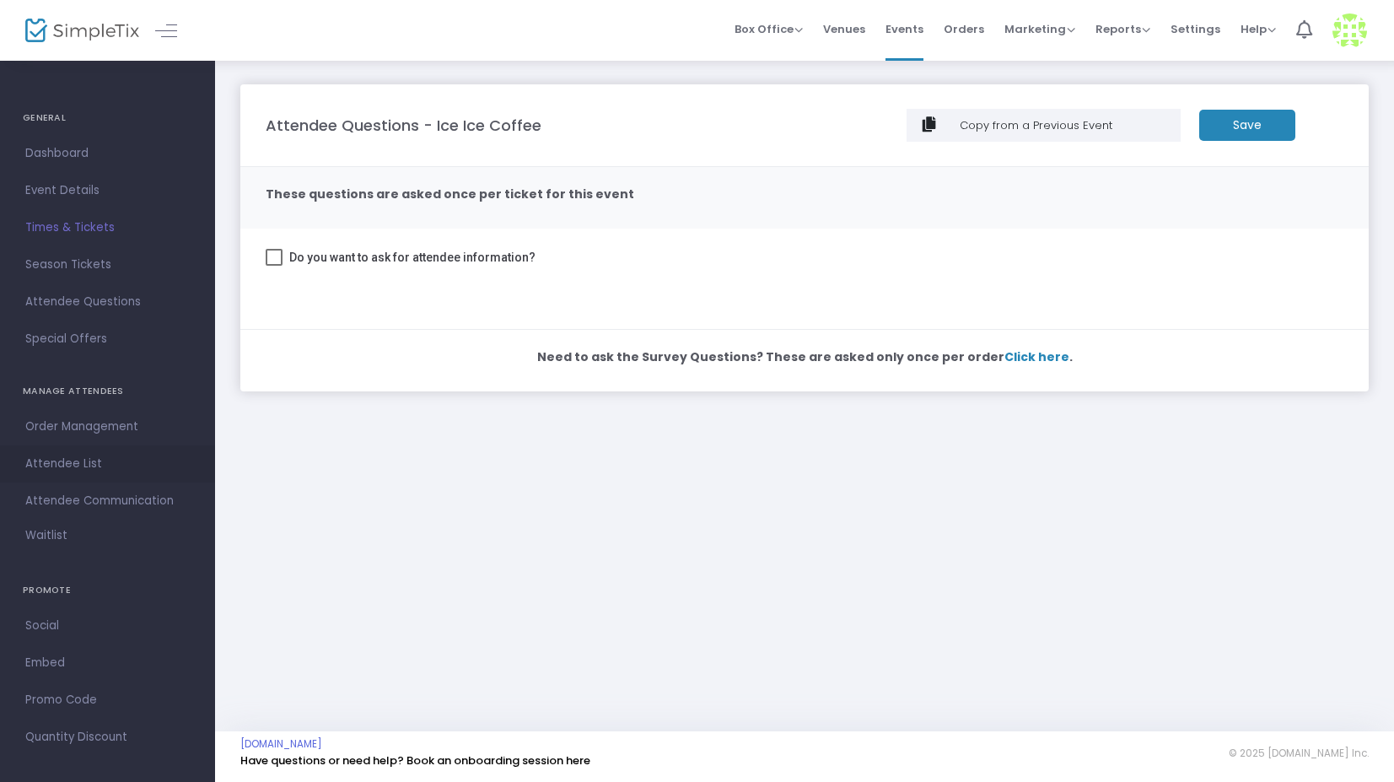
click at [83, 457] on span "Attendee List" at bounding box center [107, 464] width 164 height 22
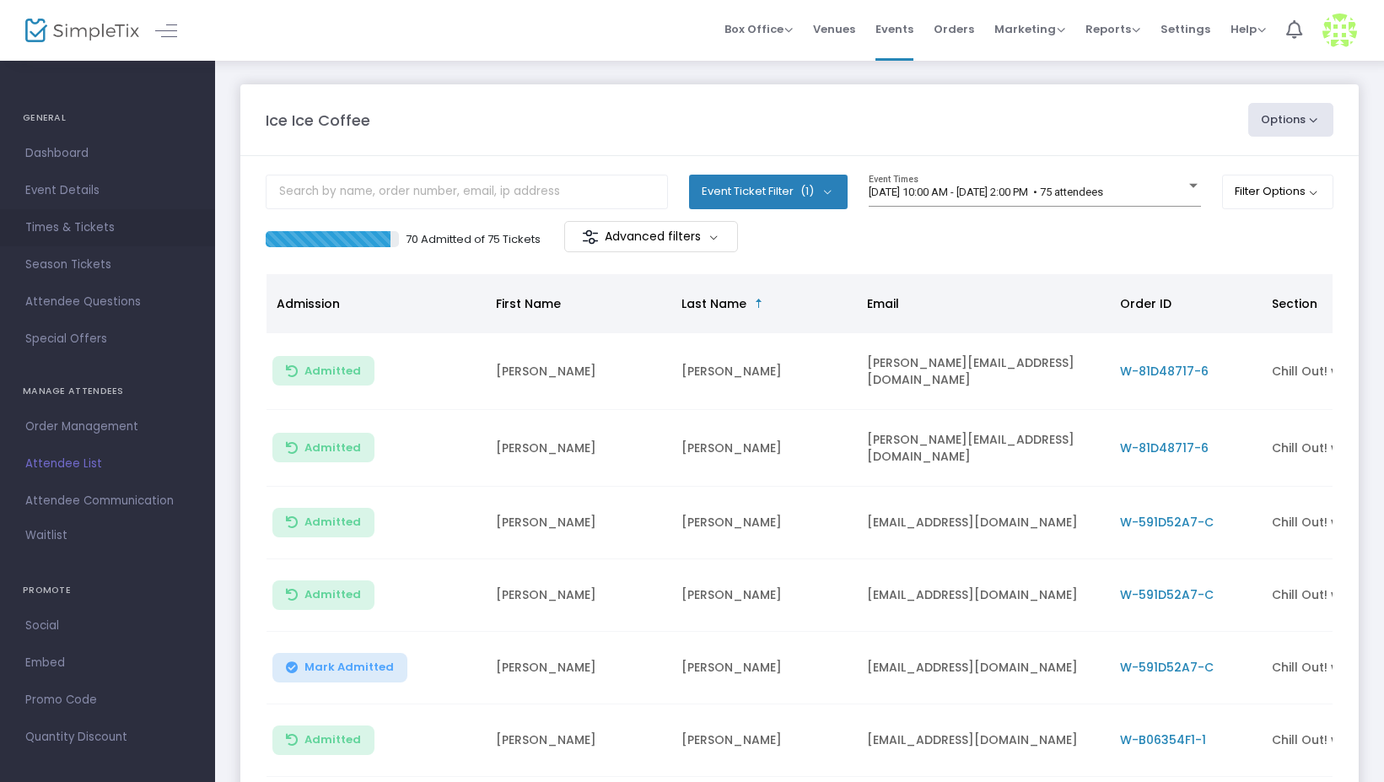
click at [91, 224] on span "Times & Tickets" at bounding box center [107, 228] width 164 height 22
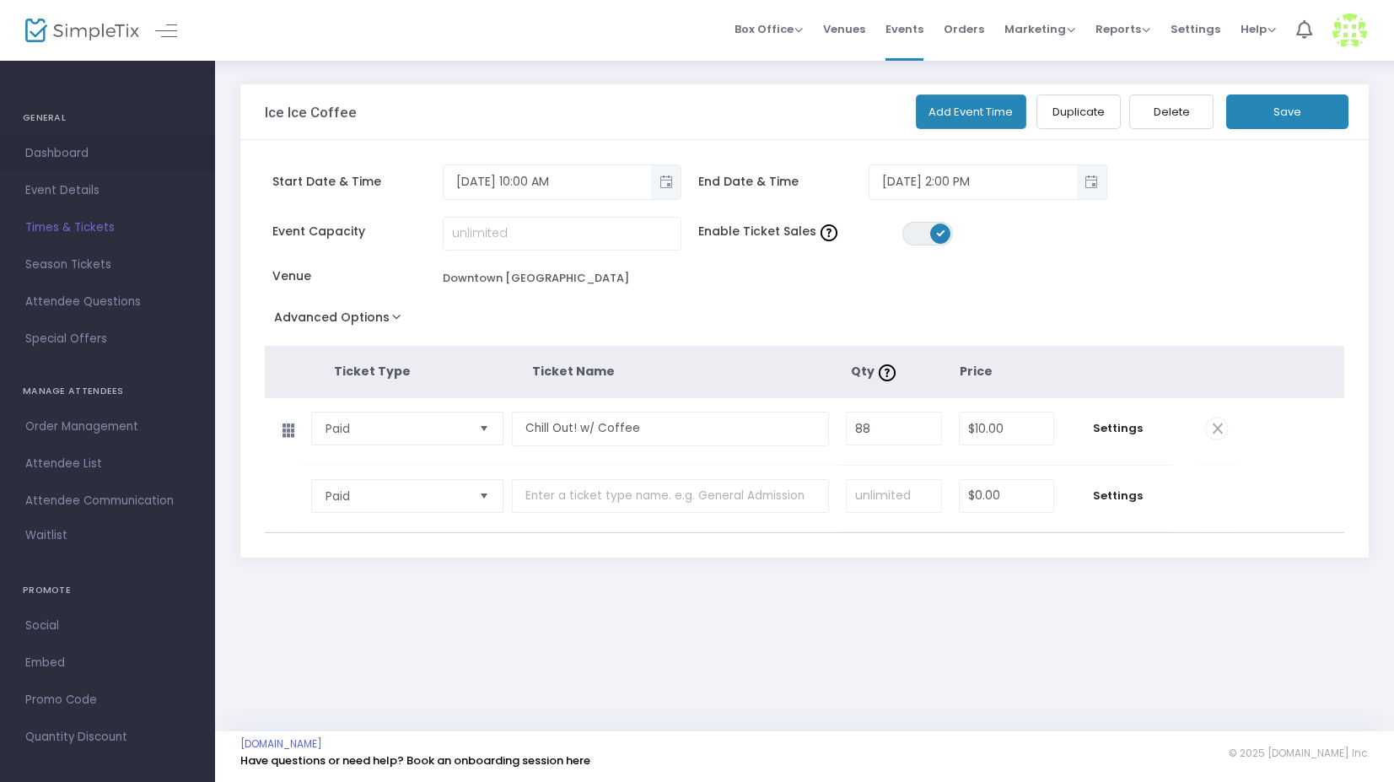
click at [73, 152] on span "Dashboard" at bounding box center [107, 154] width 164 height 22
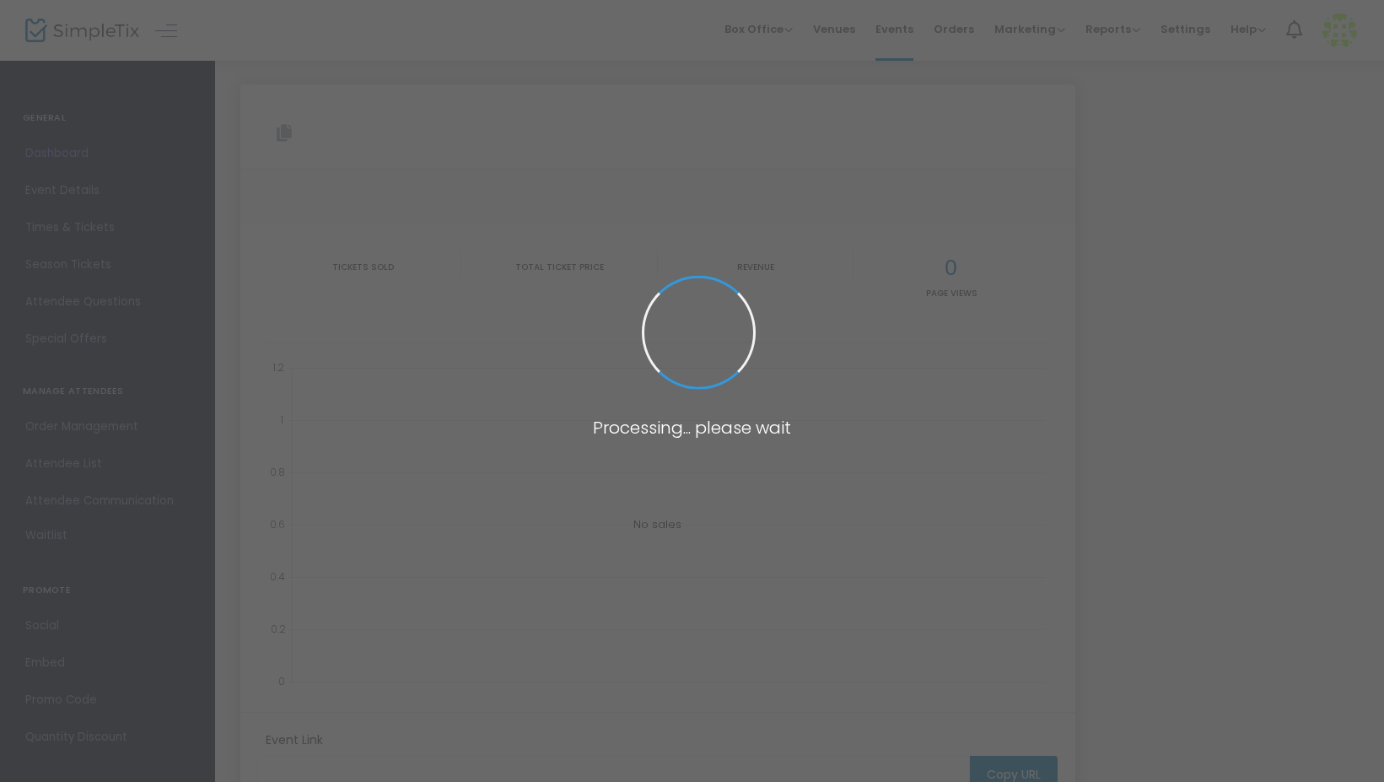
type input "https://www.simpletix.com/e/ice-ice-coffee-tickets-219912"
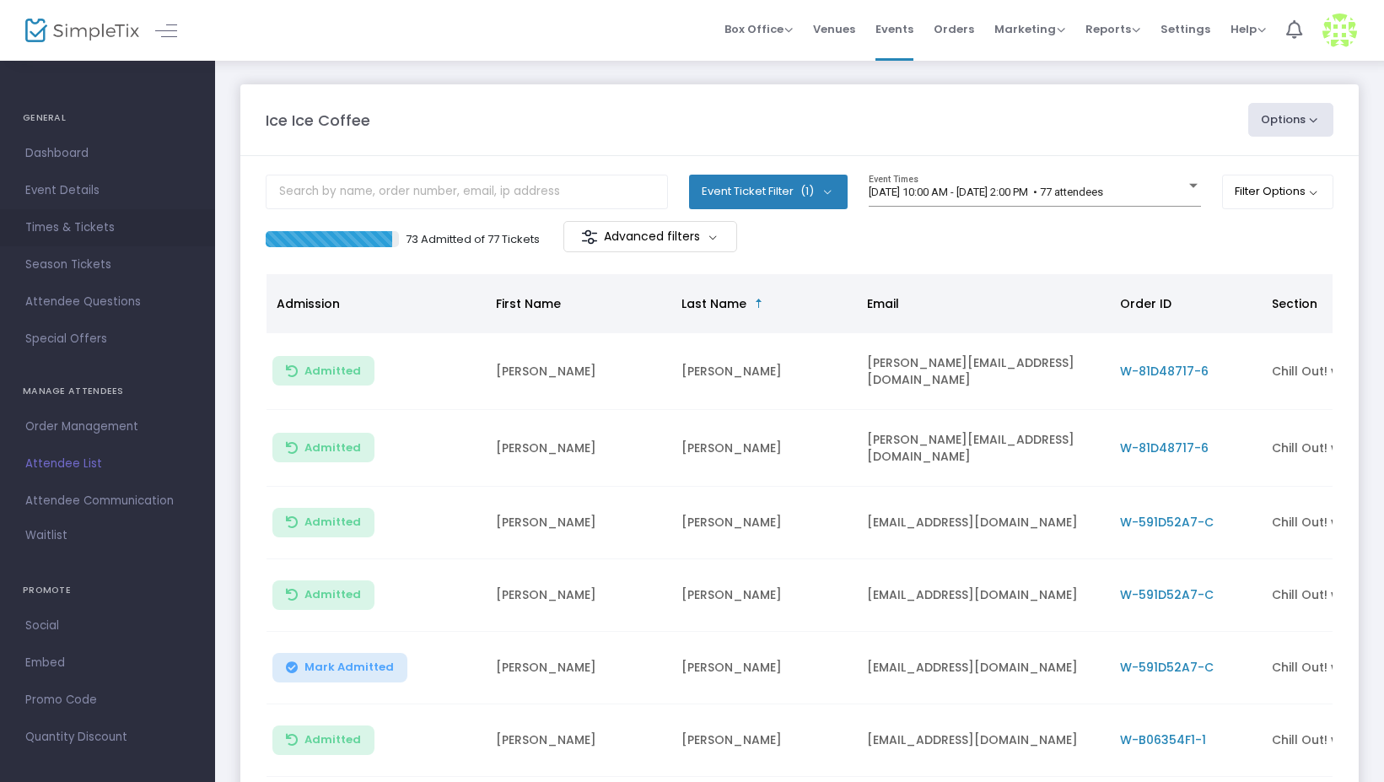
click at [66, 230] on span "Times & Tickets" at bounding box center [107, 228] width 164 height 22
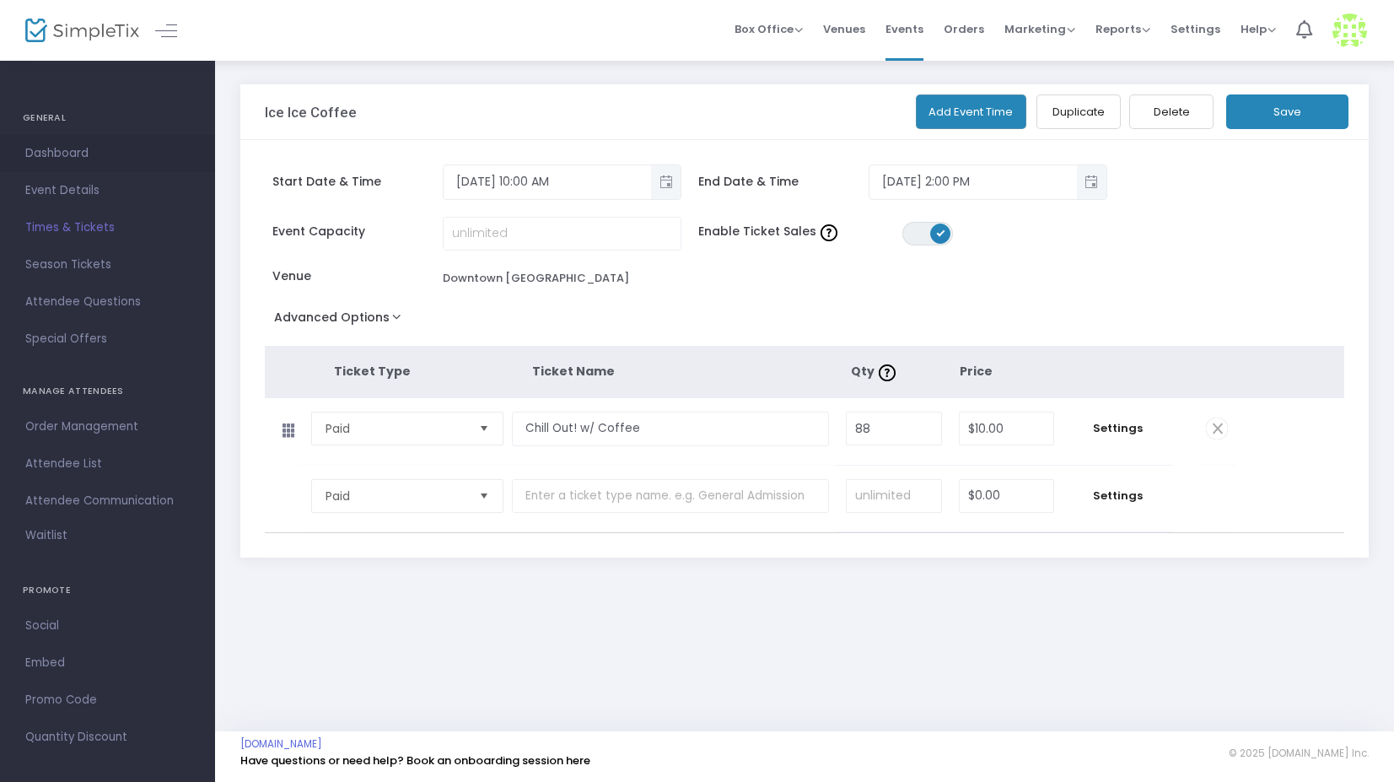
click at [68, 153] on span "Dashboard" at bounding box center [107, 154] width 164 height 22
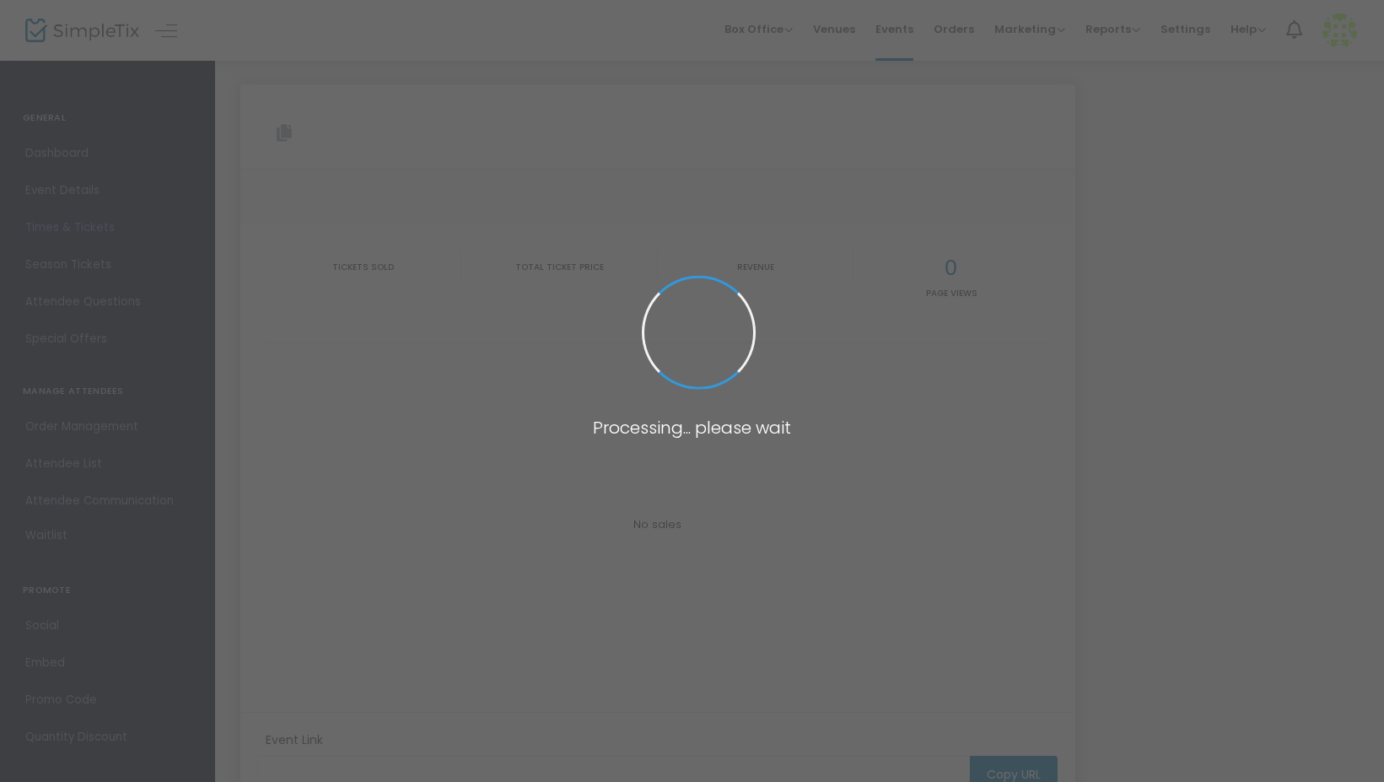
type input "https://www.simpletix.com/e/ice-ice-coffee-tickets-219912"
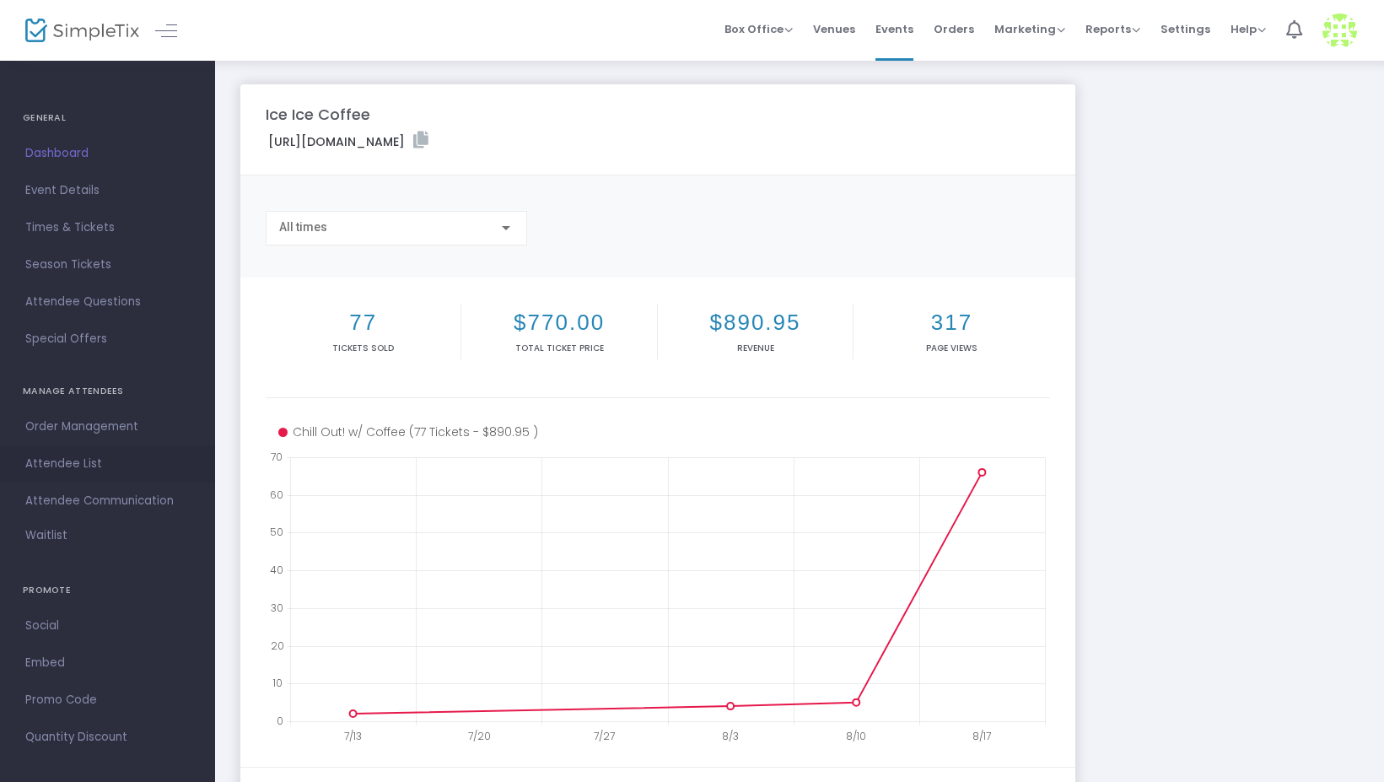
click at [66, 465] on span "Attendee List" at bounding box center [107, 464] width 164 height 22
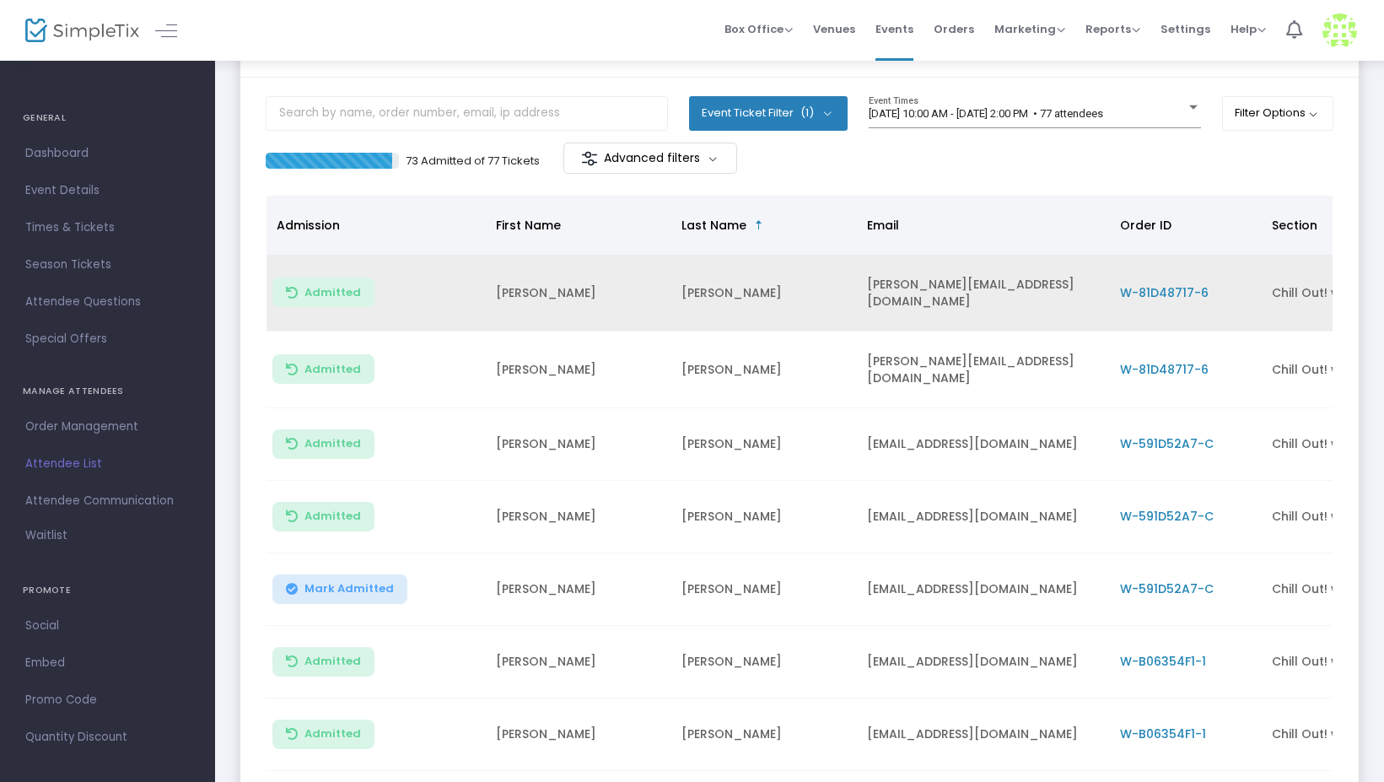
scroll to position [81, 0]
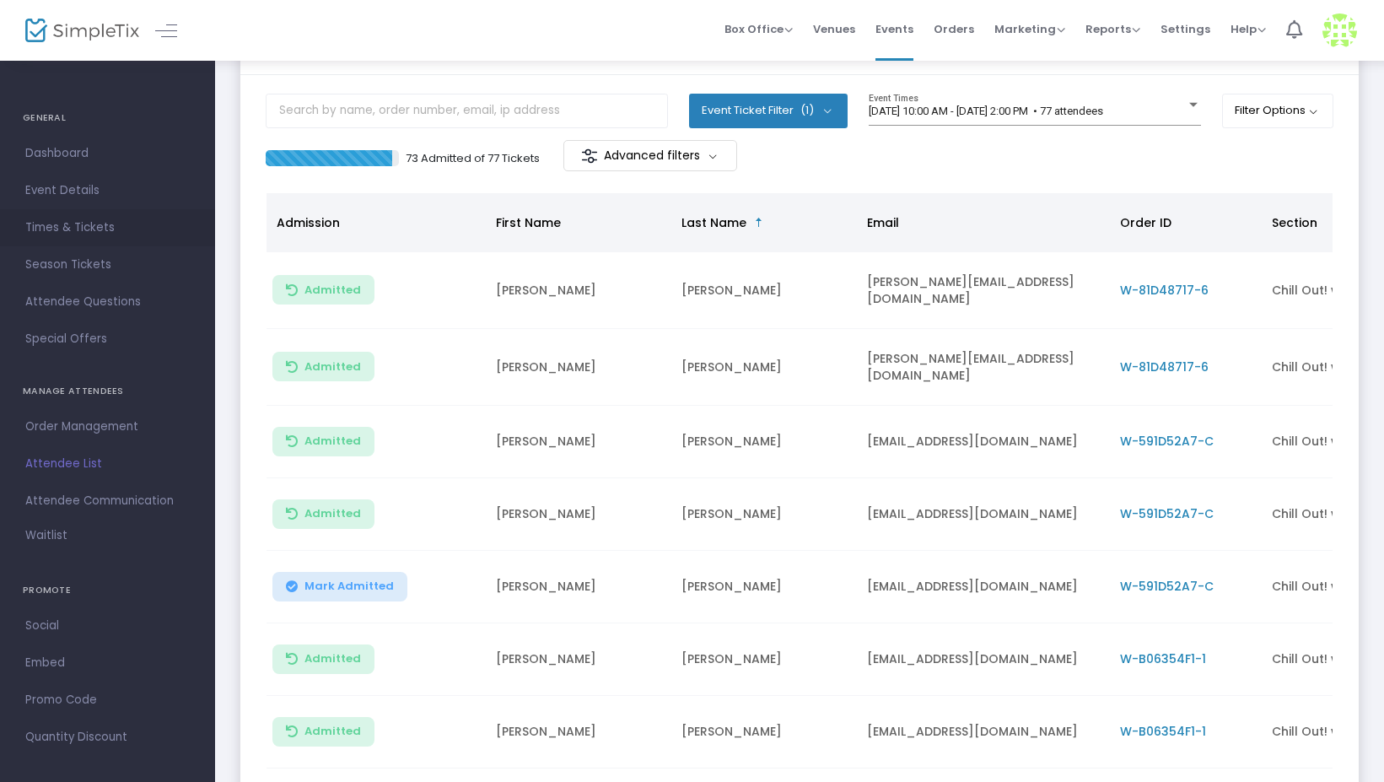
click at [73, 233] on span "Times & Tickets" at bounding box center [107, 228] width 164 height 22
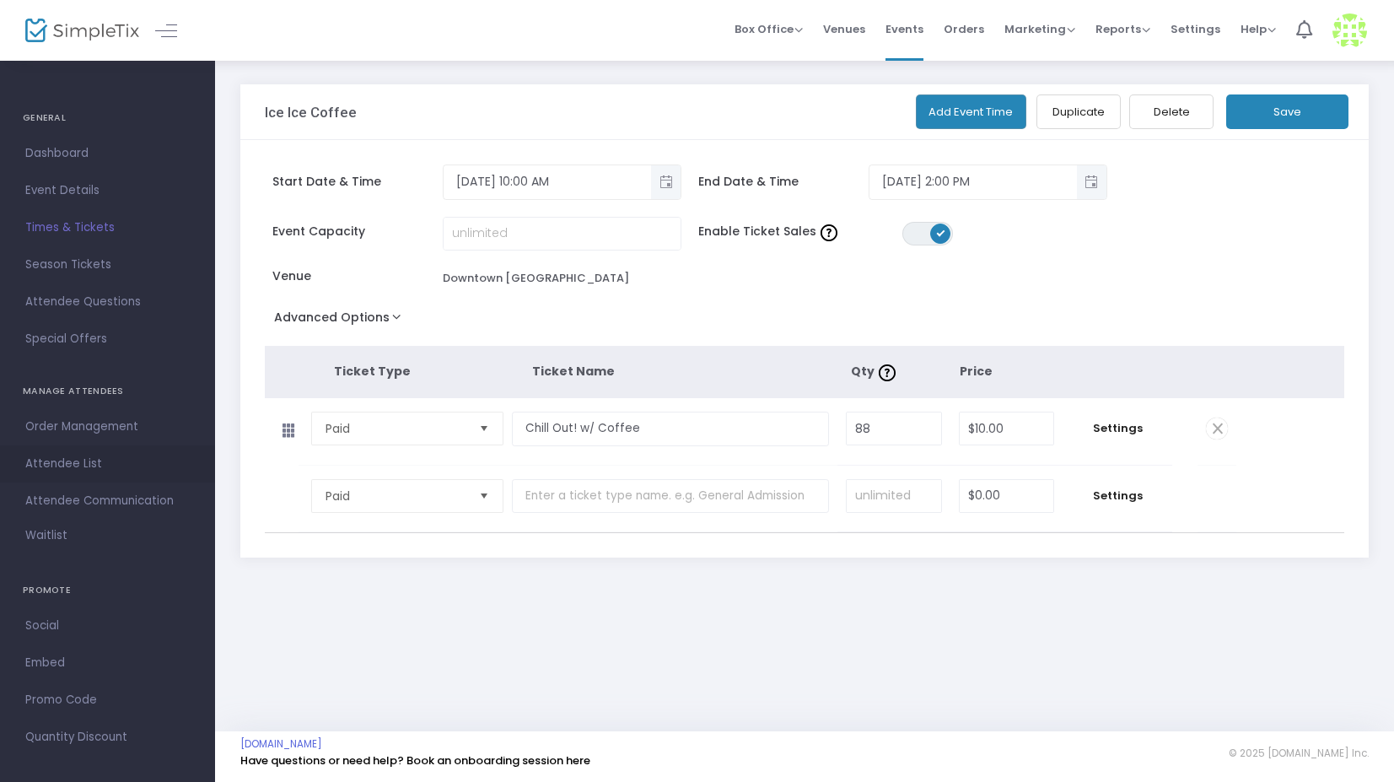
click at [40, 461] on span "Attendee List" at bounding box center [107, 464] width 164 height 22
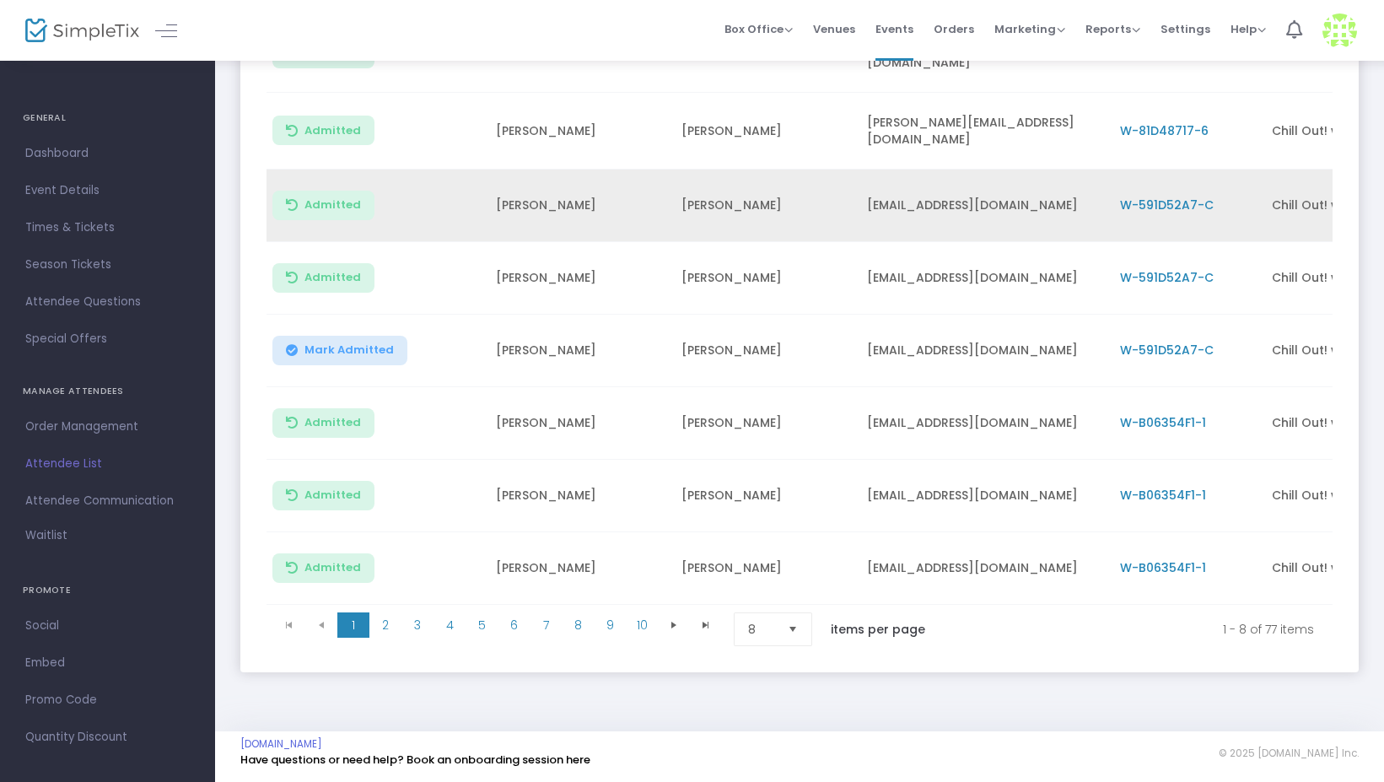
scroll to position [320, 0]
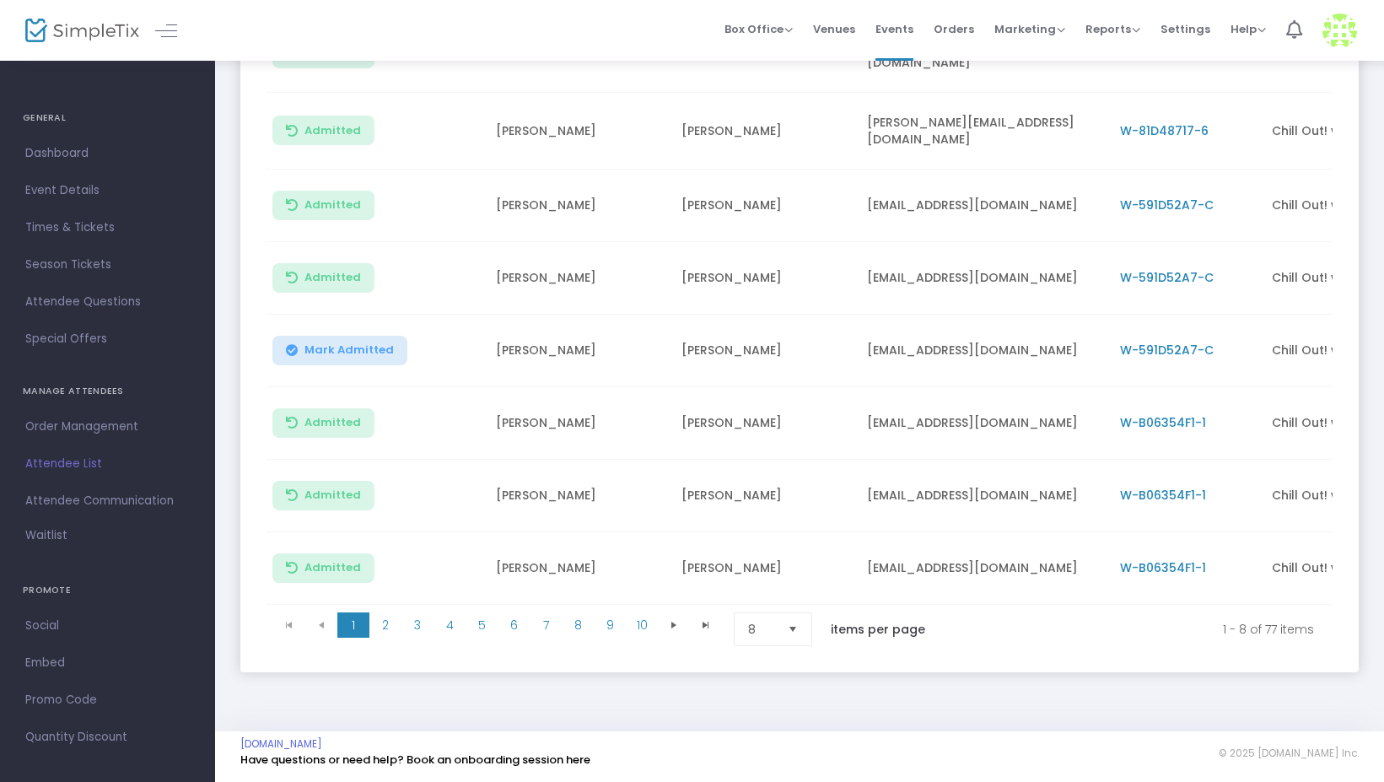
click at [800, 624] on span "Select" at bounding box center [793, 630] width 28 height 28
click at [774, 731] on li "50" at bounding box center [775, 729] width 81 height 34
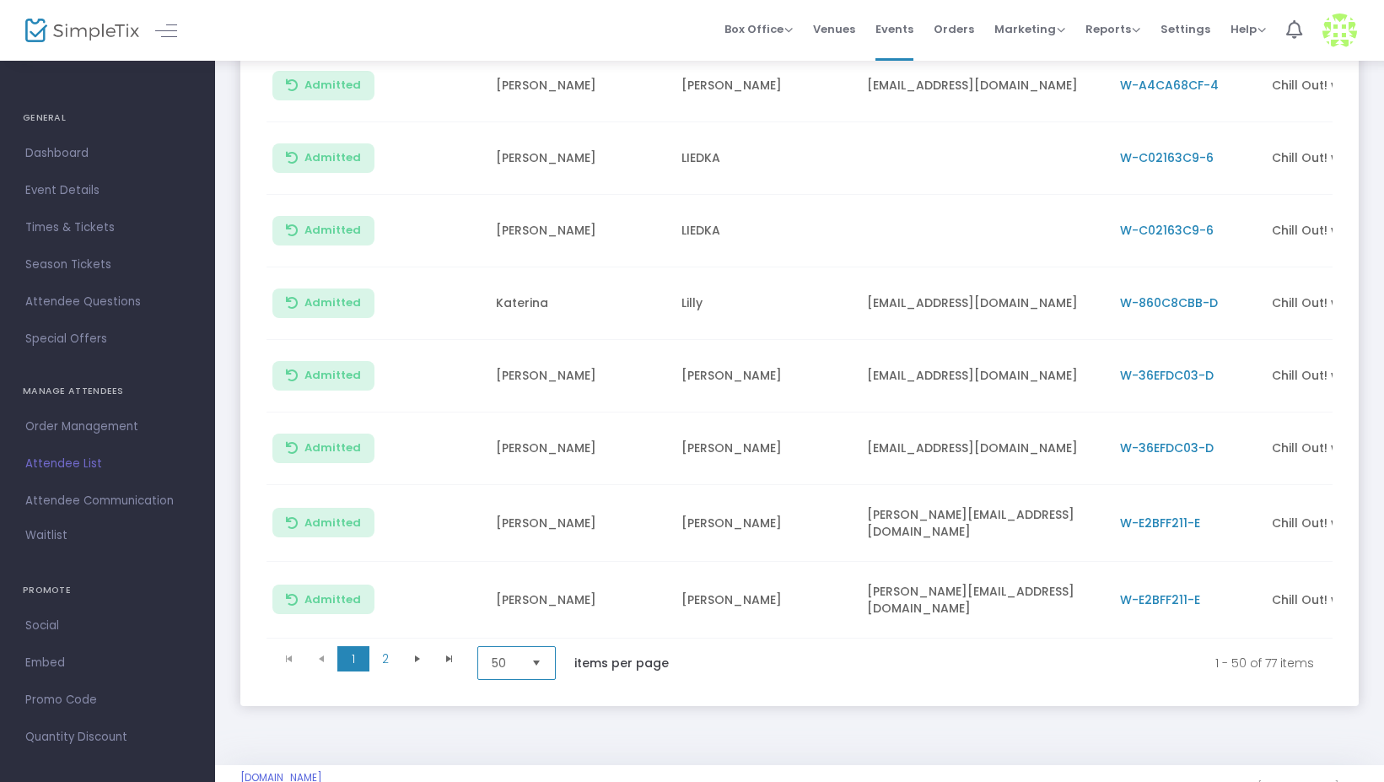
scroll to position [3367, 0]
click at [386, 647] on span "2" at bounding box center [385, 659] width 32 height 25
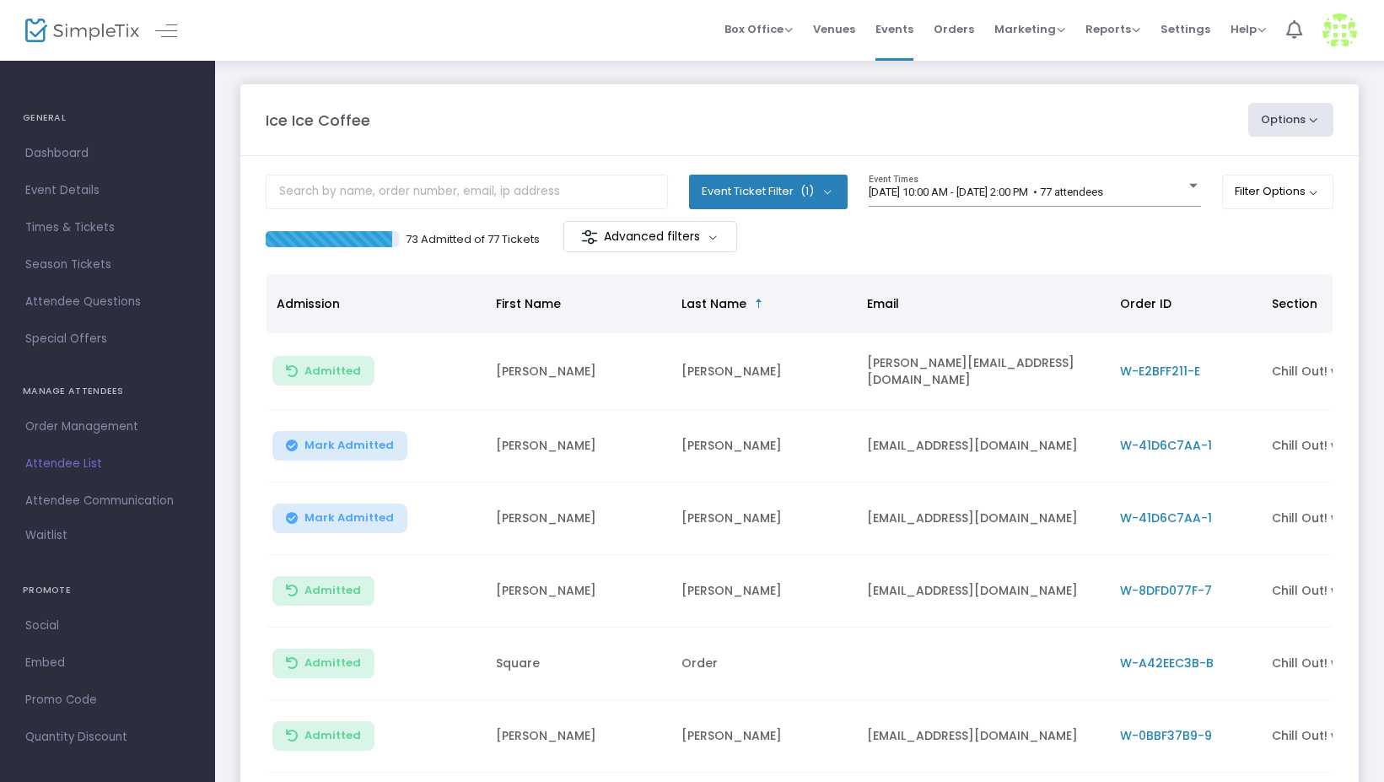
scroll to position [0, 0]
